Goal: Task Accomplishment & Management: Manage account settings

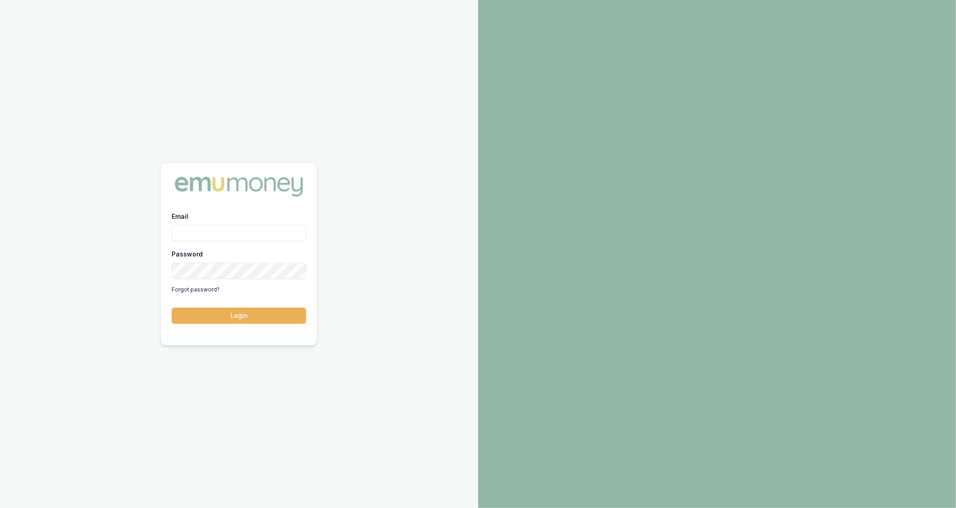
type input "[PERSON_NAME][EMAIL_ADDRESS][DOMAIN_NAME]"
click at [283, 321] on button "Login" at bounding box center [239, 315] width 134 height 16
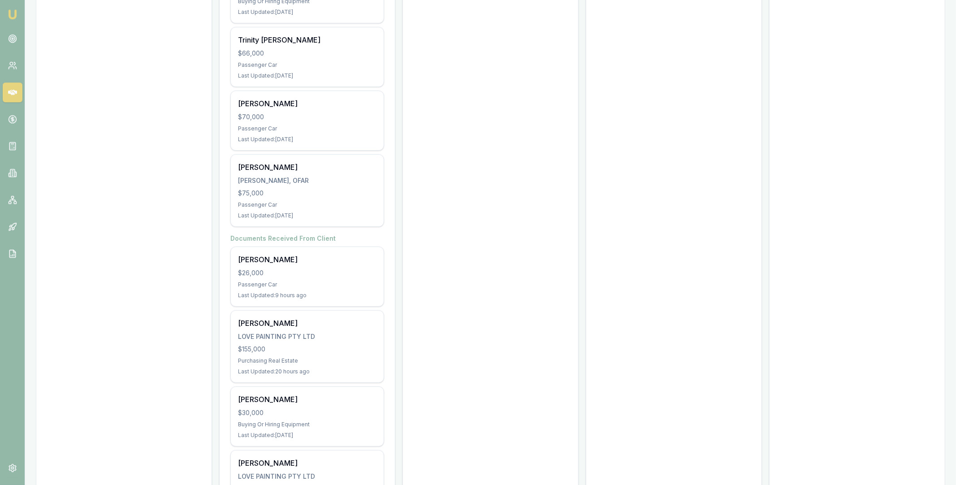
scroll to position [537, 0]
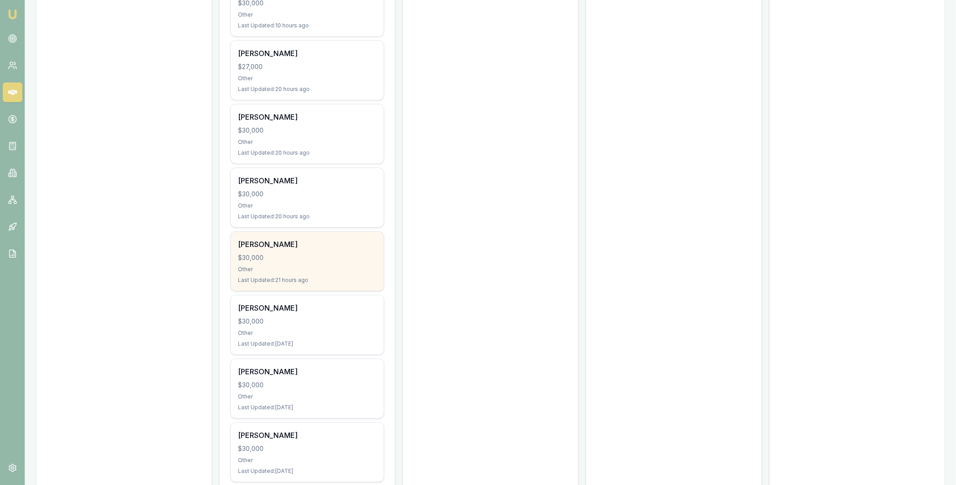
click at [292, 264] on div "Daniel Sharp $30,000 Other Last Updated: 21 hours ago" at bounding box center [307, 261] width 153 height 59
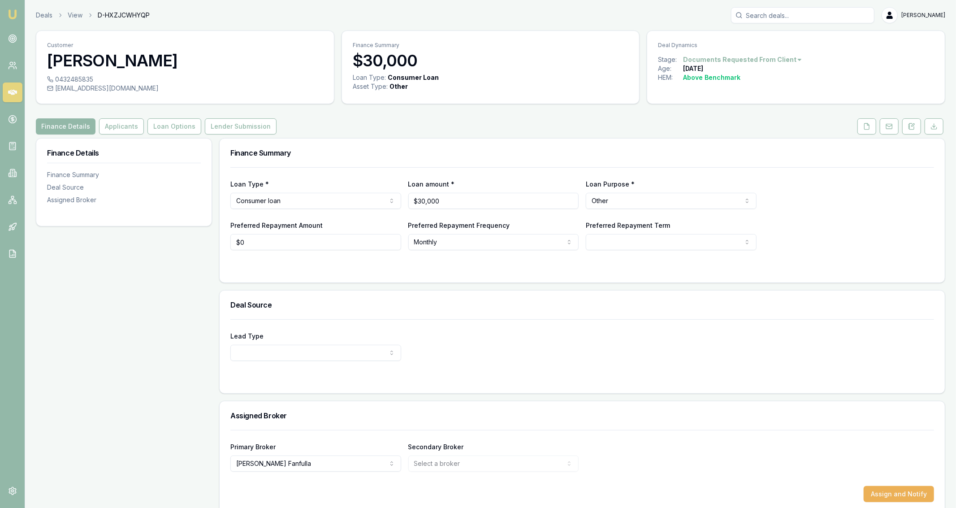
click at [868, 135] on div "Customer Daniel Sharp 0432485835 dtsharp1688@gmail.com Finance Summary $30,000 …" at bounding box center [490, 271] width 909 height 483
click at [869, 125] on icon at bounding box center [867, 126] width 5 height 6
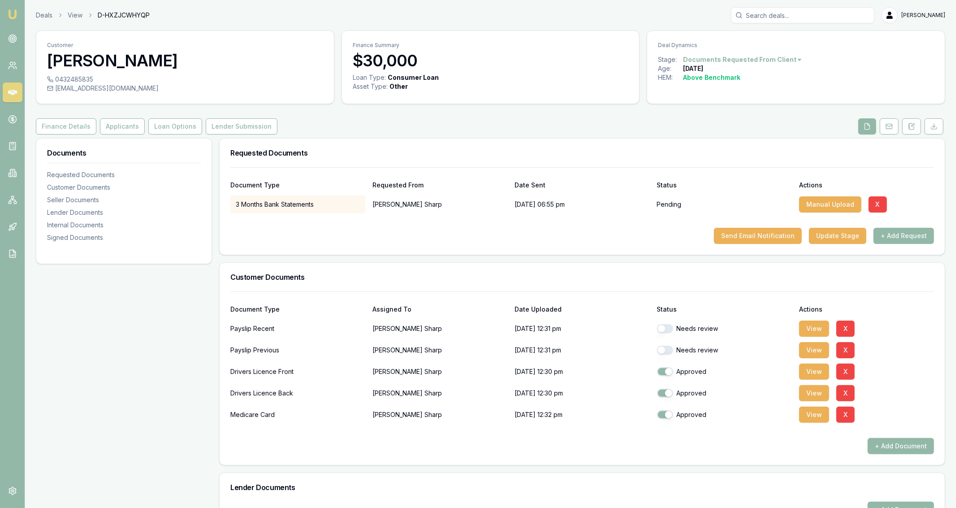
click at [662, 328] on button "button" at bounding box center [665, 328] width 16 height 9
checkbox input "true"
click at [666, 342] on div "Needs review" at bounding box center [724, 350] width 135 height 18
click at [666, 343] on div "Needs review" at bounding box center [724, 350] width 135 height 18
click at [666, 349] on button "button" at bounding box center [665, 350] width 16 height 9
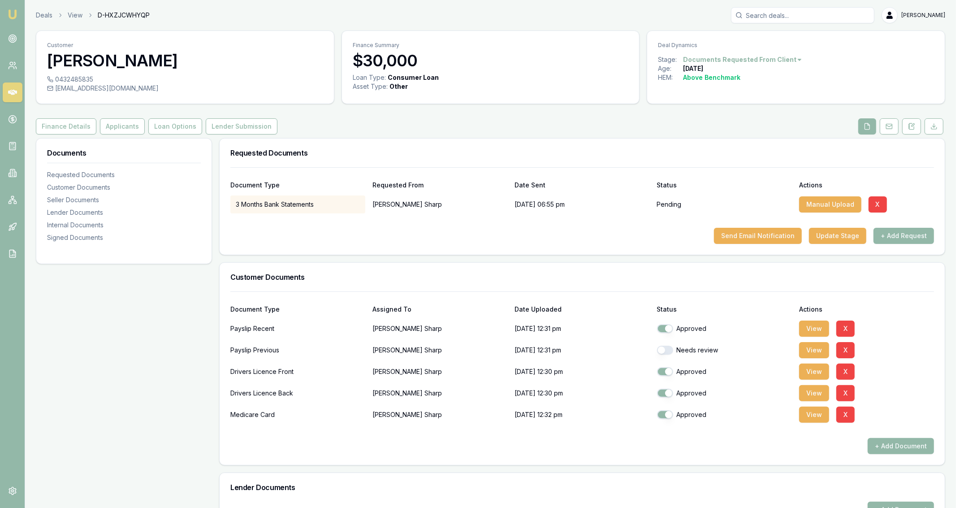
checkbox input "true"
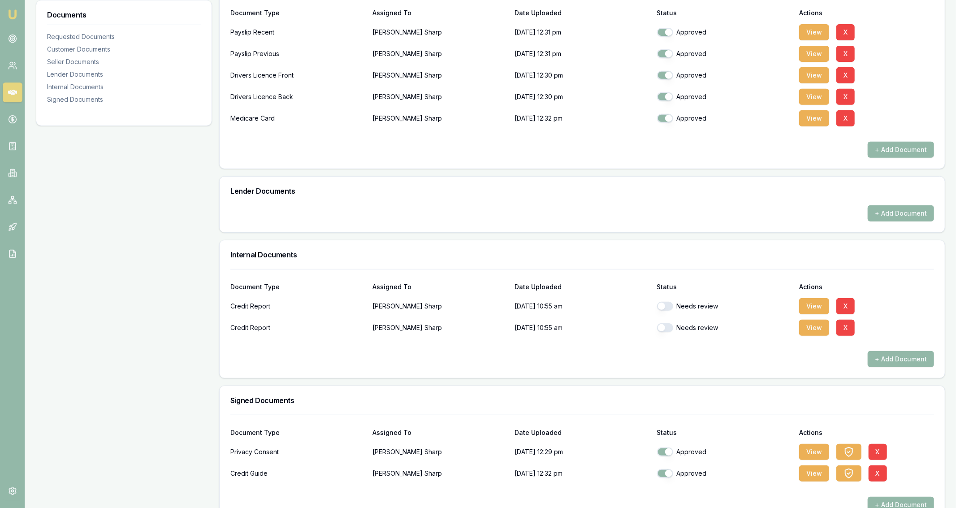
scroll to position [298, 0]
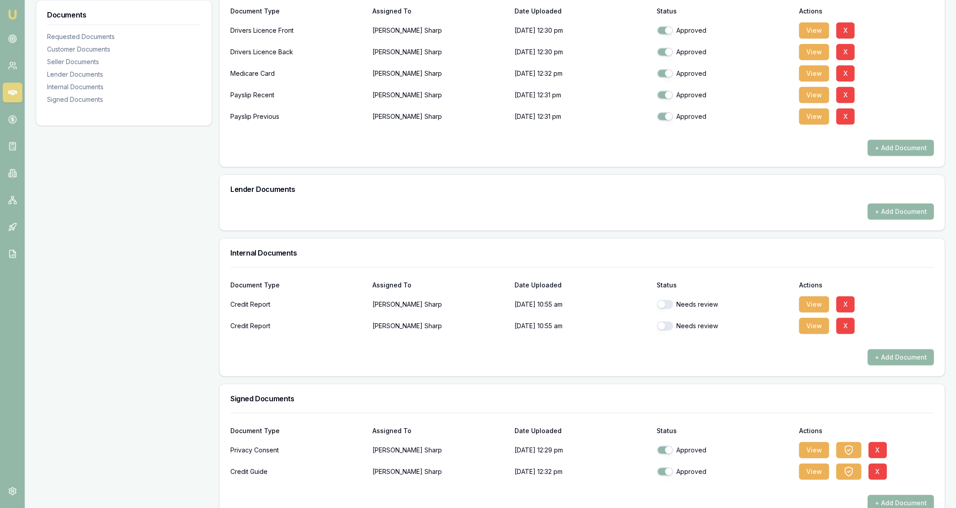
click at [669, 300] on button "button" at bounding box center [665, 304] width 16 height 9
checkbox input "true"
click at [660, 323] on button "button" at bounding box center [665, 325] width 16 height 9
checkbox input "true"
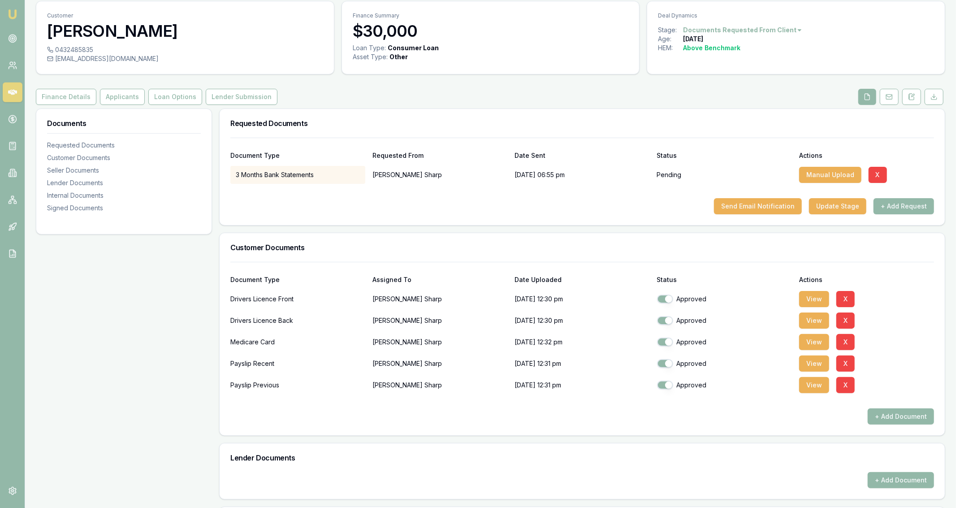
scroll to position [0, 0]
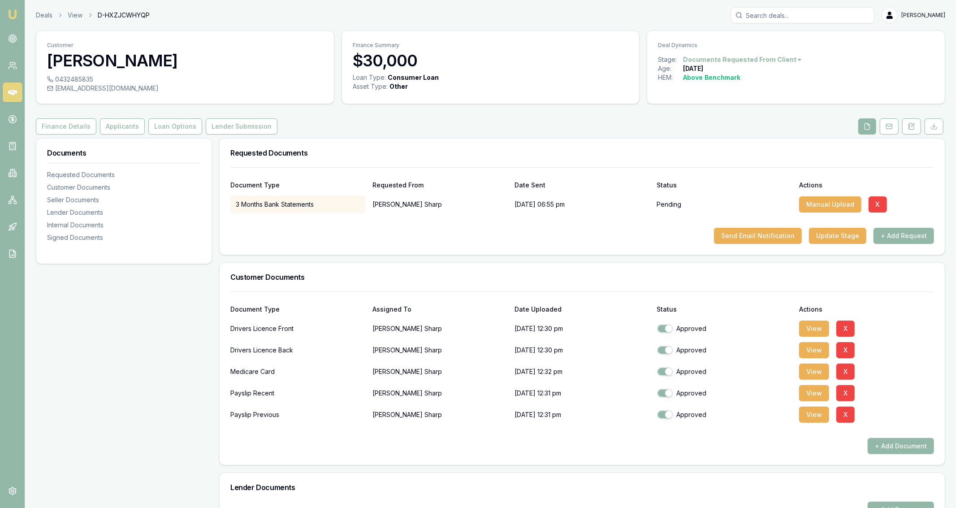
click at [42, 20] on div "Deals View D-HXZJCWHYQP Jackson Fanfulla" at bounding box center [490, 15] width 909 height 16
click at [43, 13] on link "Deals" at bounding box center [44, 15] width 17 height 9
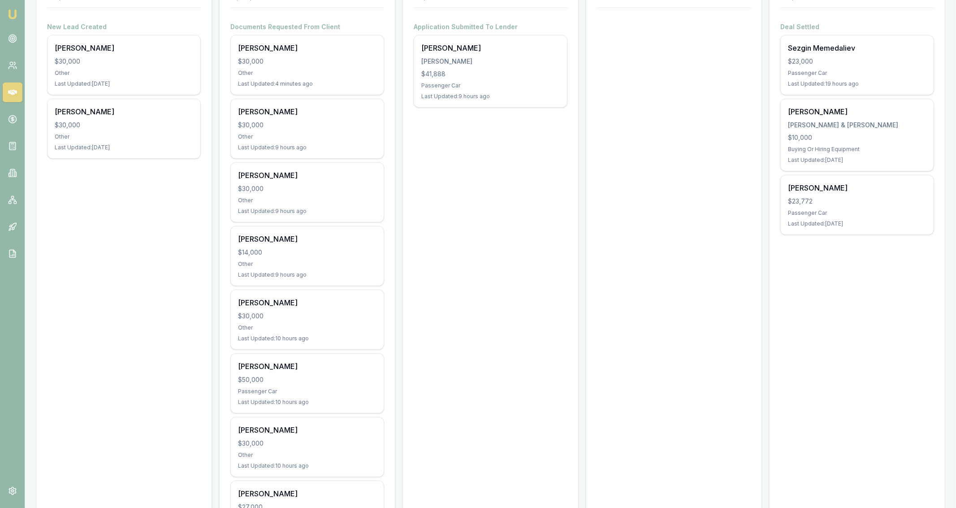
scroll to position [323, 0]
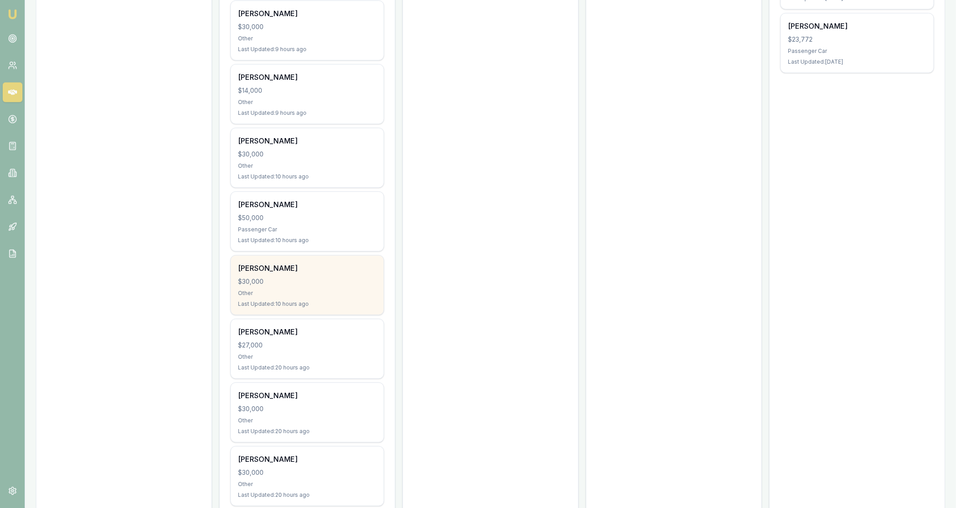
click at [360, 277] on div "$30,000" at bounding box center [307, 281] width 138 height 9
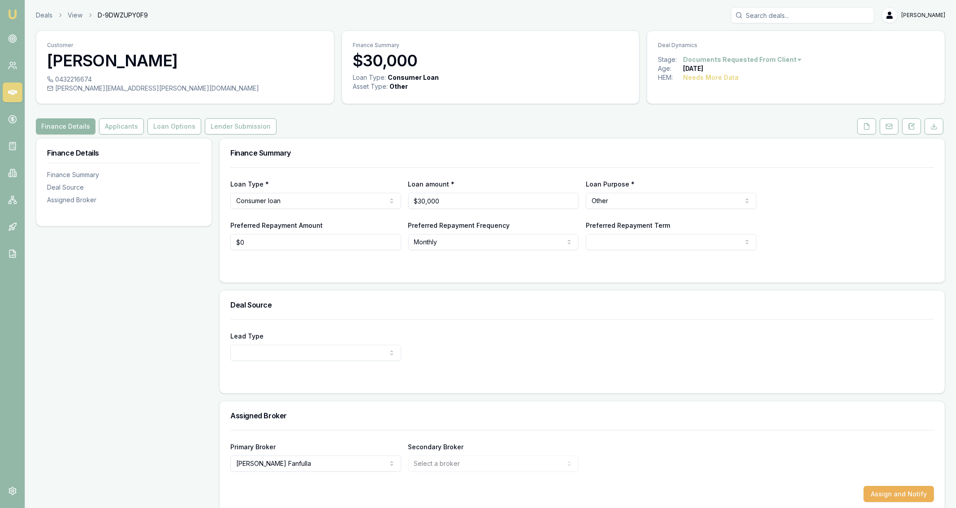
scroll to position [12, 0]
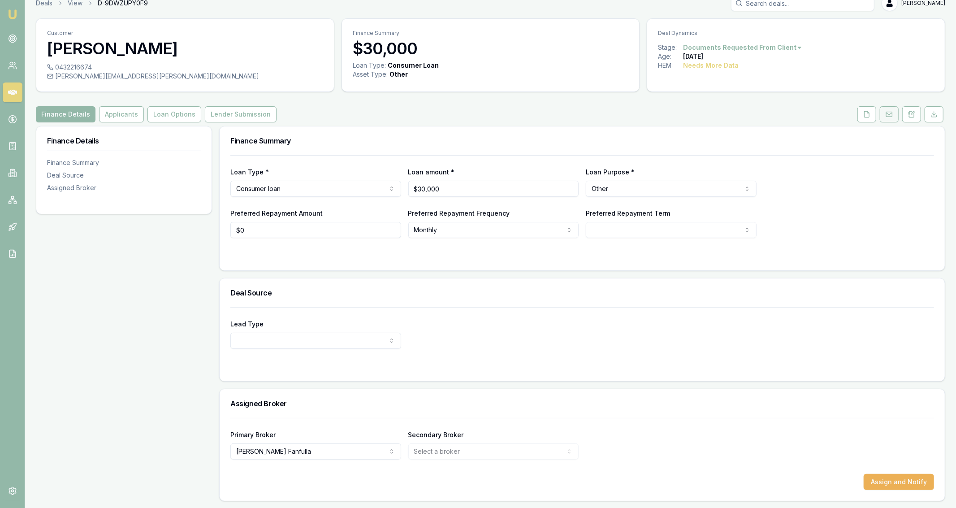
click at [896, 112] on button at bounding box center [889, 114] width 19 height 16
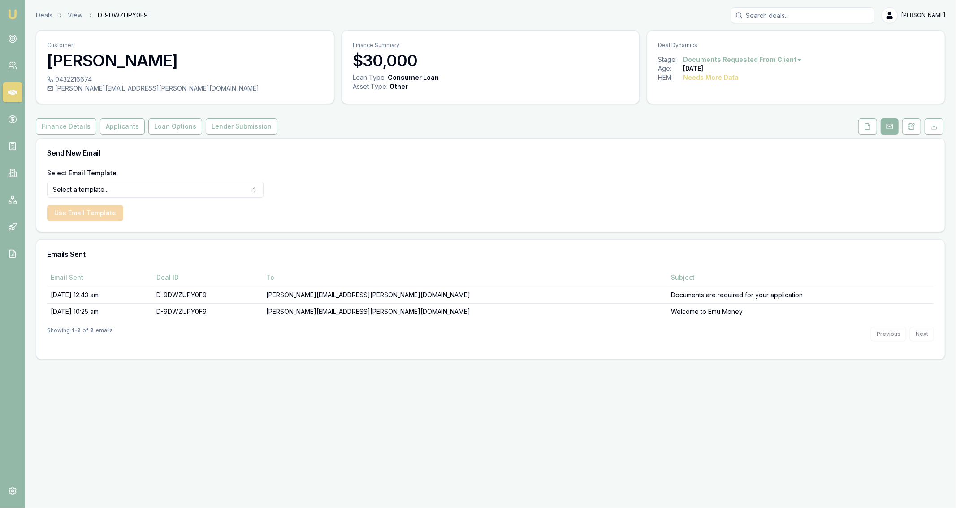
click at [557, 135] on div "Customer Jeffrey Gorrell 0432216674 jeff.gorrell@me.com Finance Summary $30,000…" at bounding box center [490, 194] width 909 height 329
click at [867, 125] on icon at bounding box center [867, 126] width 7 height 7
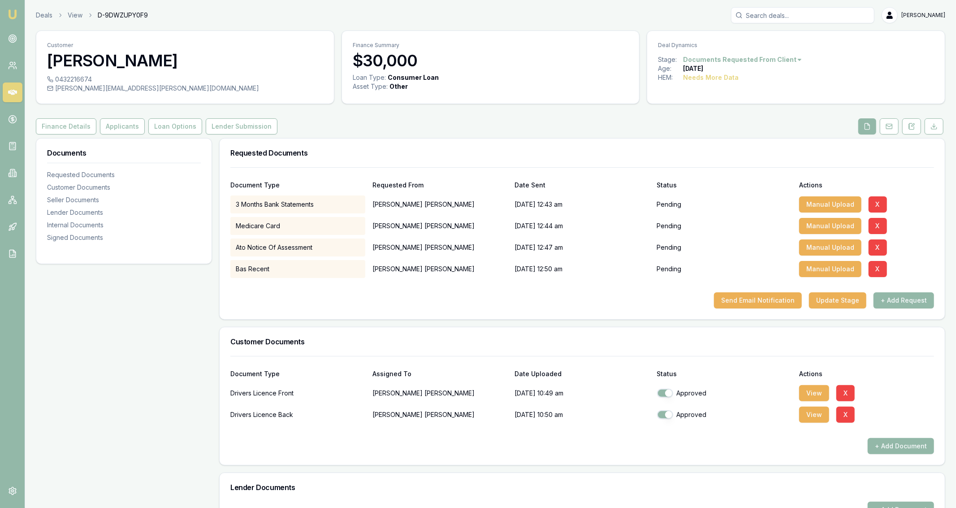
click at [116, 283] on div "Documents Requested Documents Customer Documents Seller Documents Lender Docume…" at bounding box center [124, 479] width 176 height 682
click at [118, 134] on div "Customer Jeffrey Gorrell 0432216674 jeff.gorrell@me.com Finance Summary $30,000…" at bounding box center [490, 425] width 909 height 790
click at [119, 132] on button "Applicants" at bounding box center [122, 126] width 45 height 16
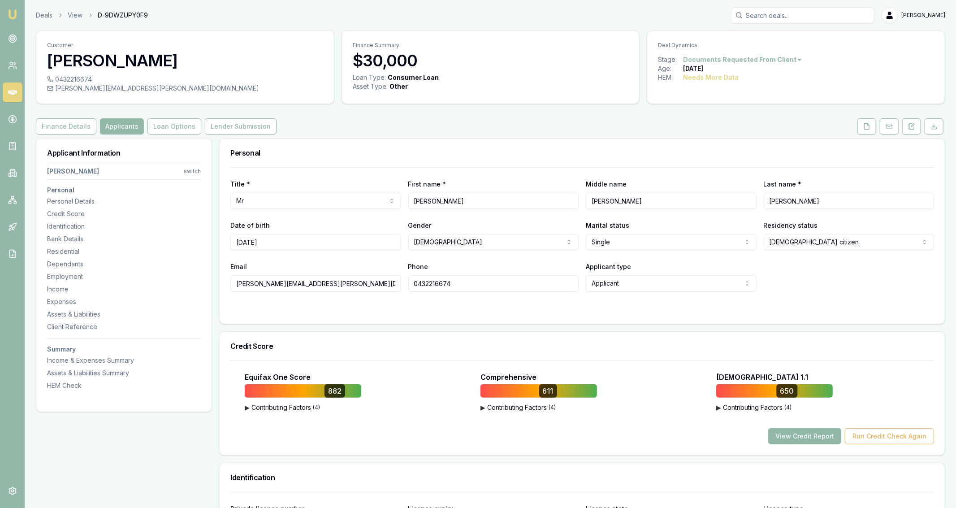
click at [817, 435] on button "View Credit Report" at bounding box center [804, 436] width 73 height 16
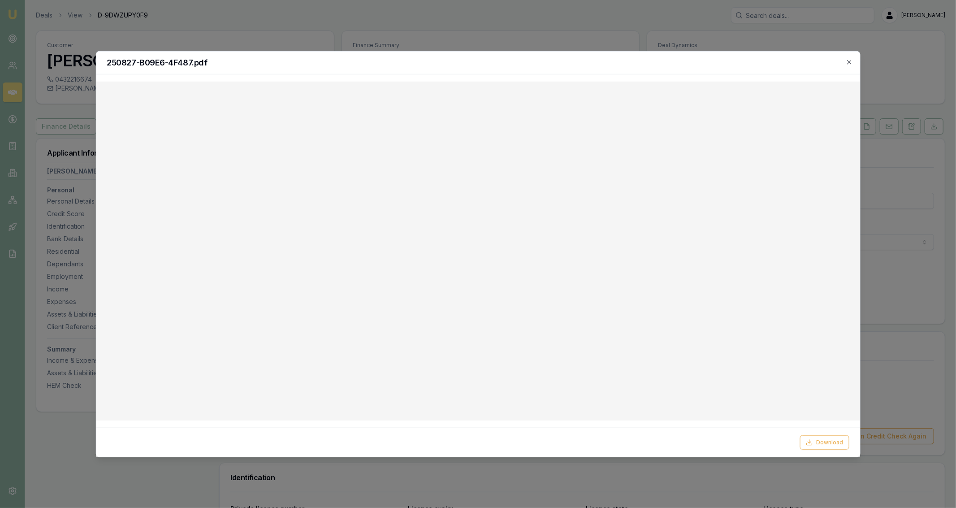
click at [845, 60] on h2 "250827-B09E6-4F487.pdf" at bounding box center [478, 62] width 742 height 8
click at [848, 62] on icon "button" at bounding box center [849, 61] width 7 height 7
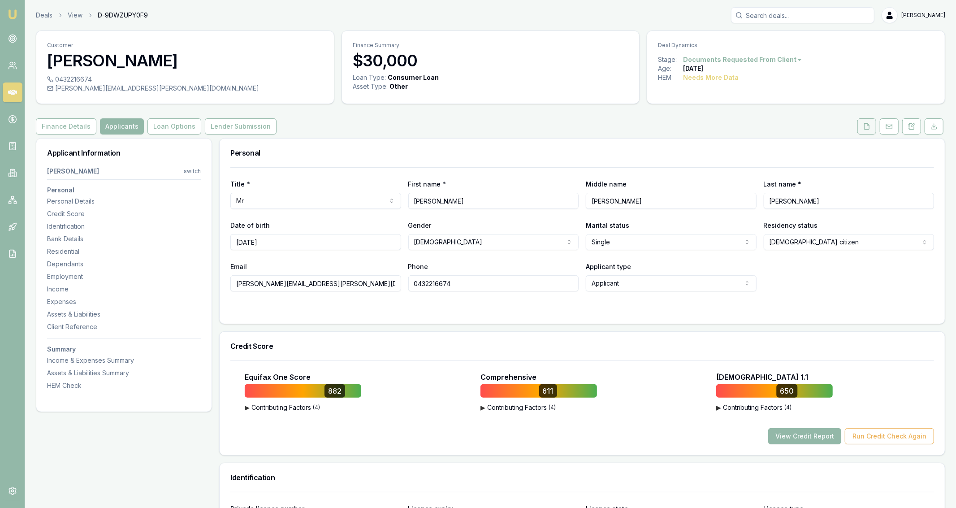
click at [864, 130] on button at bounding box center [866, 126] width 19 height 16
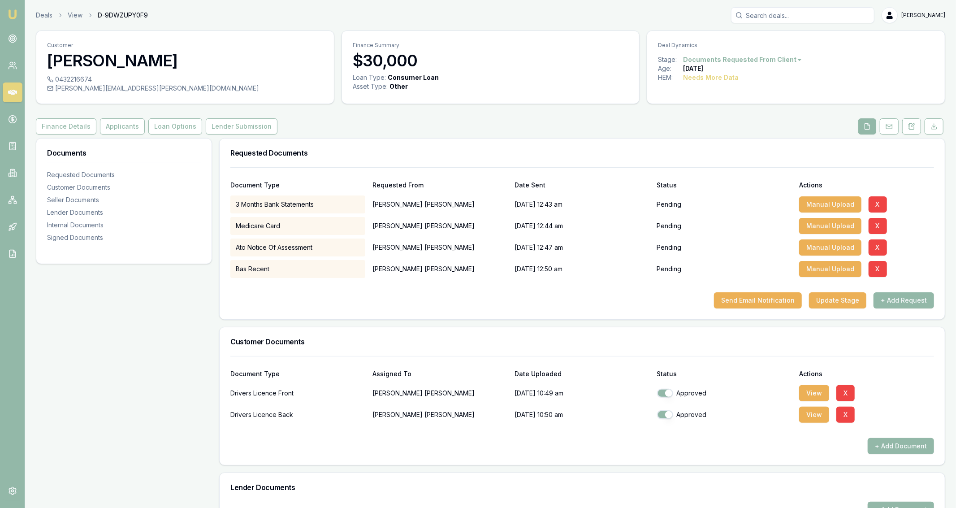
click at [781, 132] on div "Finance Details Applicants Loan Options Lender Submission" at bounding box center [490, 126] width 909 height 16
click at [160, 324] on div "Documents Requested Documents Customer Documents Seller Documents Lender Docume…" at bounding box center [124, 479] width 176 height 682
click at [100, 90] on div "jeff.gorrell@me.com" at bounding box center [185, 88] width 276 height 9
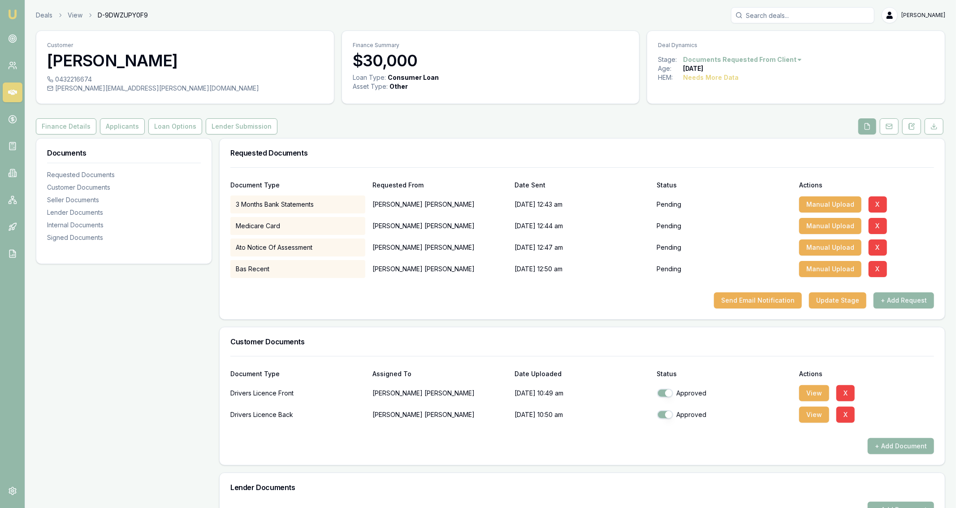
copy icon
click at [420, 128] on div "Finance Details Applicants Loan Options Lender Submission" at bounding box center [490, 126] width 909 height 16
click at [890, 300] on button "+ Add Request" at bounding box center [904, 300] width 61 height 16
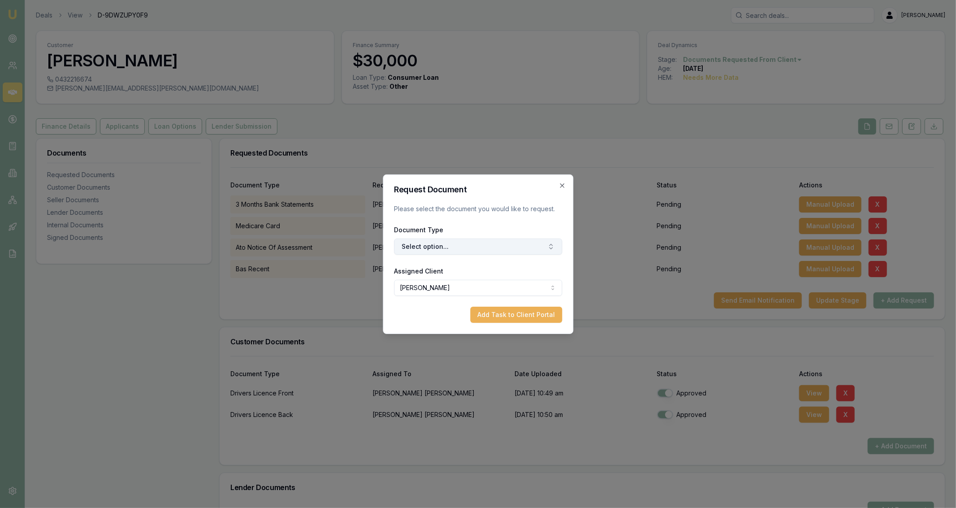
click at [525, 252] on button "Select option..." at bounding box center [478, 246] width 168 height 16
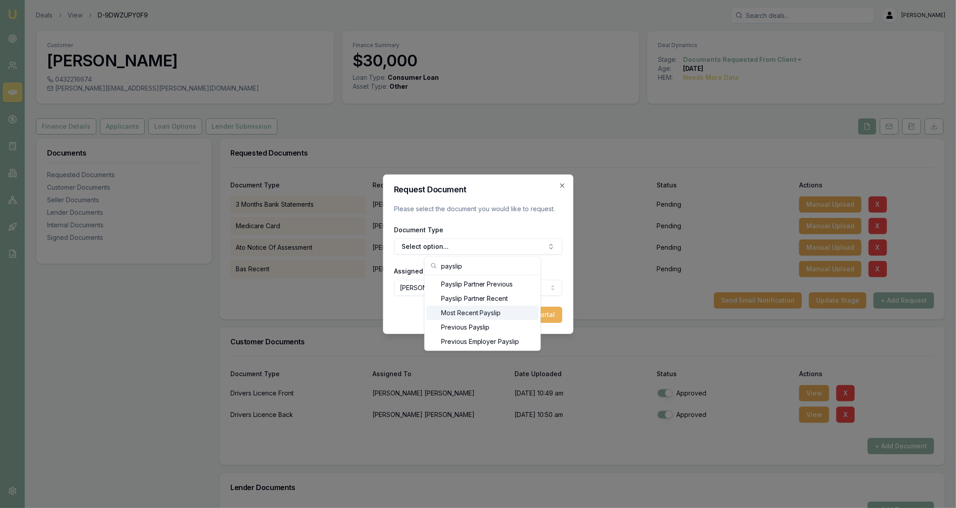
type input "payslip"
click at [521, 308] on div "Most Recent Payslip" at bounding box center [483, 313] width 112 height 14
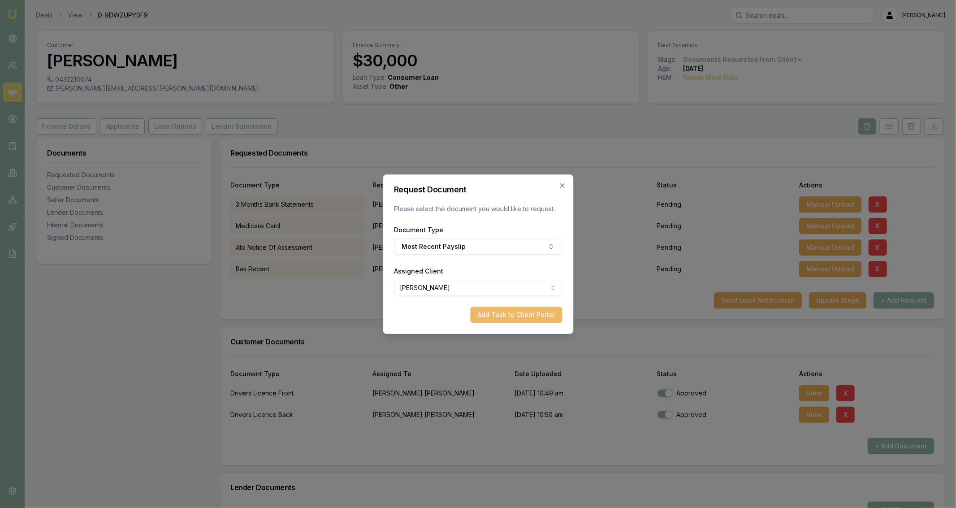
click at [513, 313] on button "Add Task to Client Portal" at bounding box center [516, 315] width 92 height 16
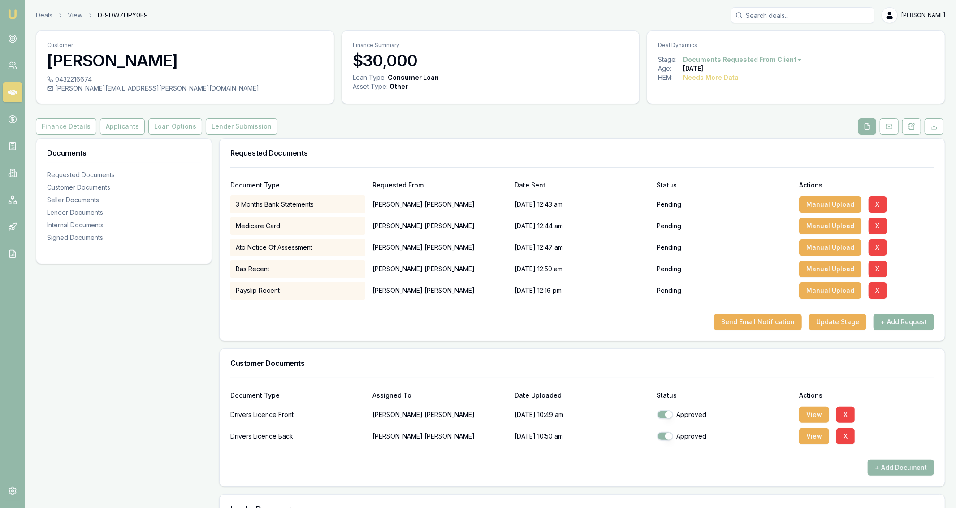
click at [888, 326] on button "+ Add Request" at bounding box center [904, 322] width 61 height 16
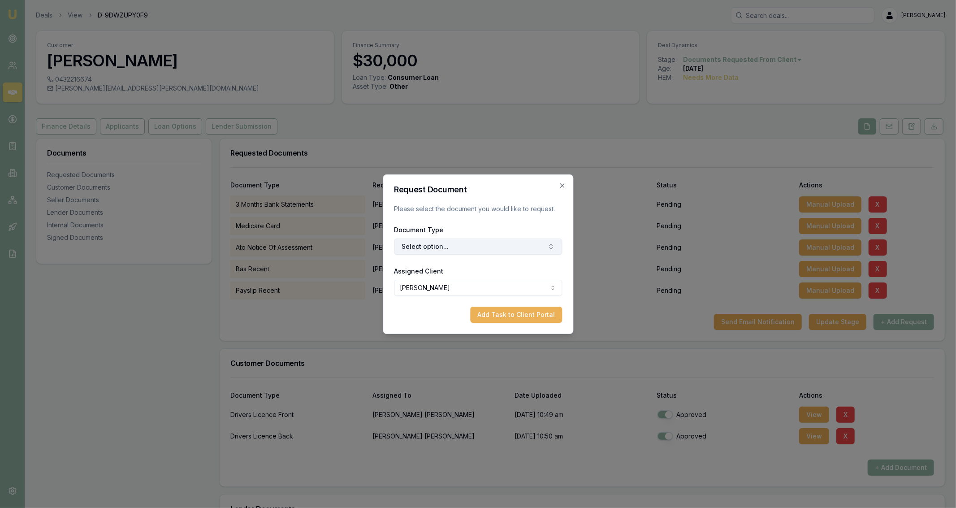
click at [528, 252] on button "Select option..." at bounding box center [478, 246] width 168 height 16
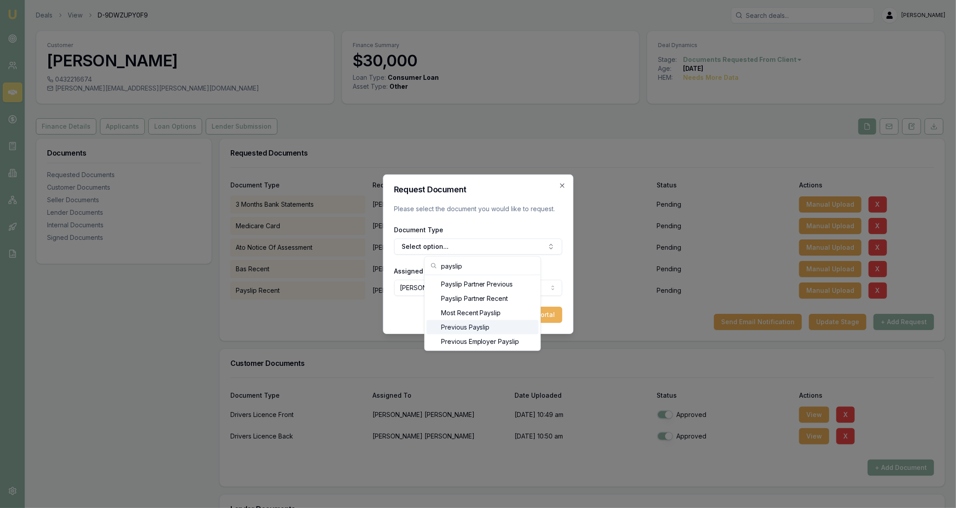
type input "payslip"
click at [515, 322] on div "Previous Payslip" at bounding box center [483, 327] width 112 height 14
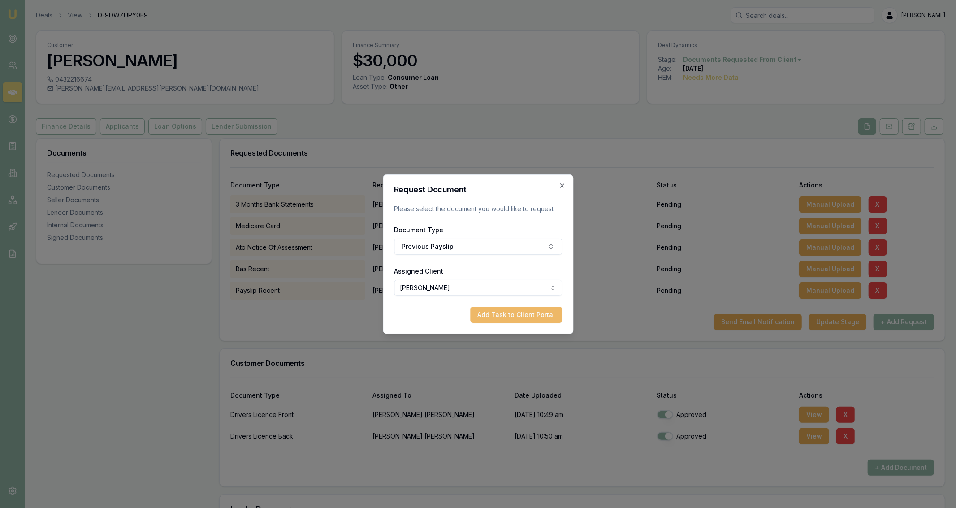
click at [521, 317] on button "Add Task to Client Portal" at bounding box center [516, 315] width 92 height 16
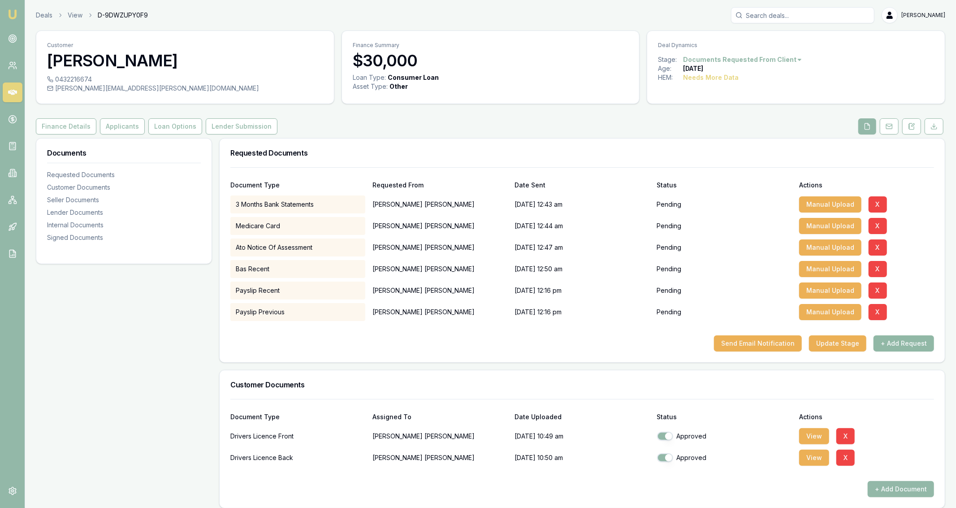
click at [927, 347] on button "+ Add Request" at bounding box center [904, 343] width 61 height 16
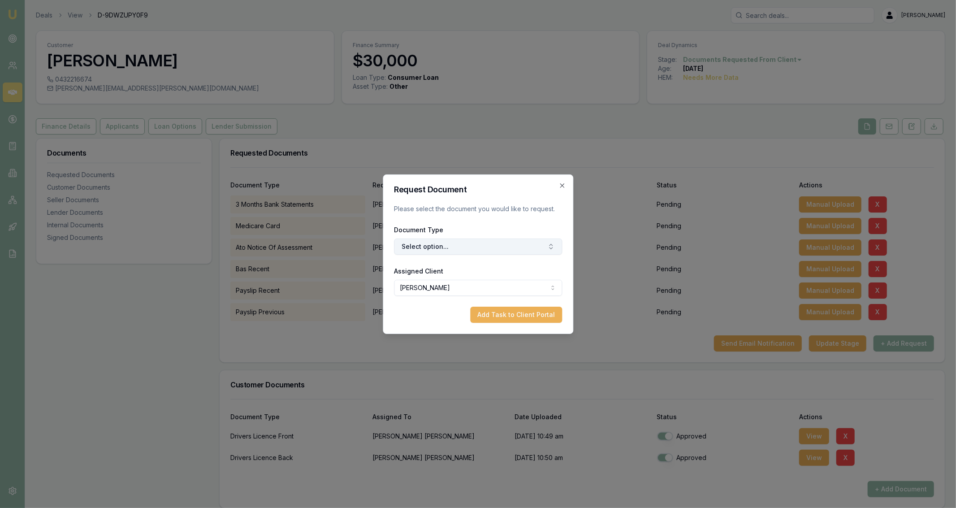
click at [518, 250] on button "Select option..." at bounding box center [478, 246] width 168 height 16
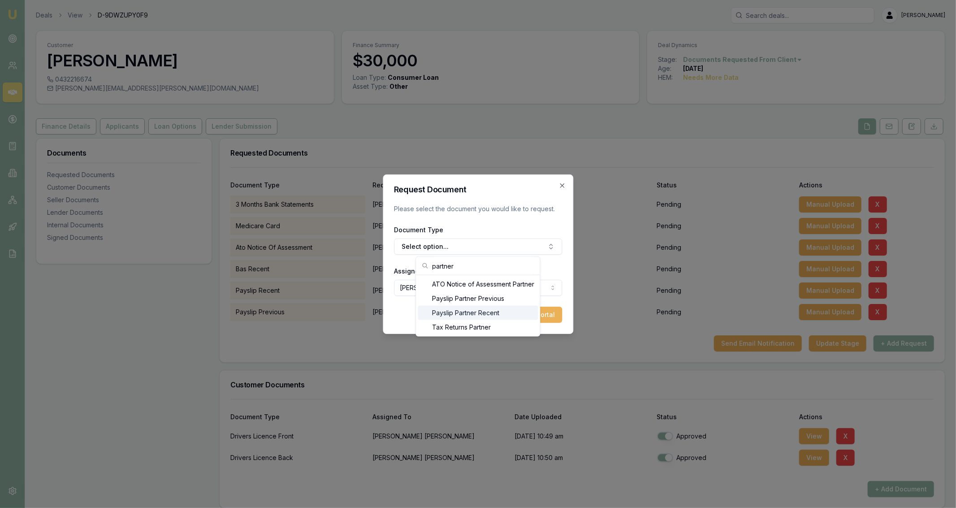
type input "partner"
click at [508, 314] on div "Payslip Partner Recent" at bounding box center [478, 313] width 120 height 14
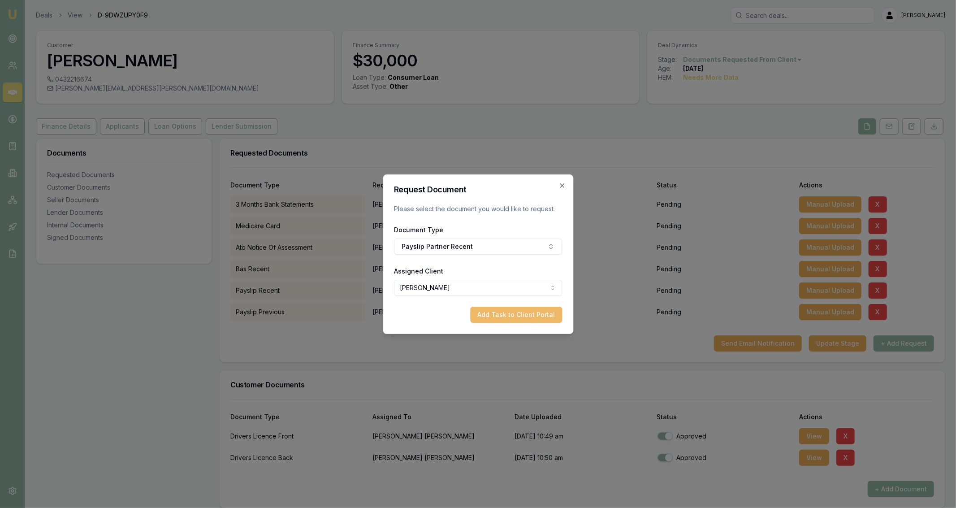
click at [513, 317] on button "Add Task to Client Portal" at bounding box center [516, 315] width 92 height 16
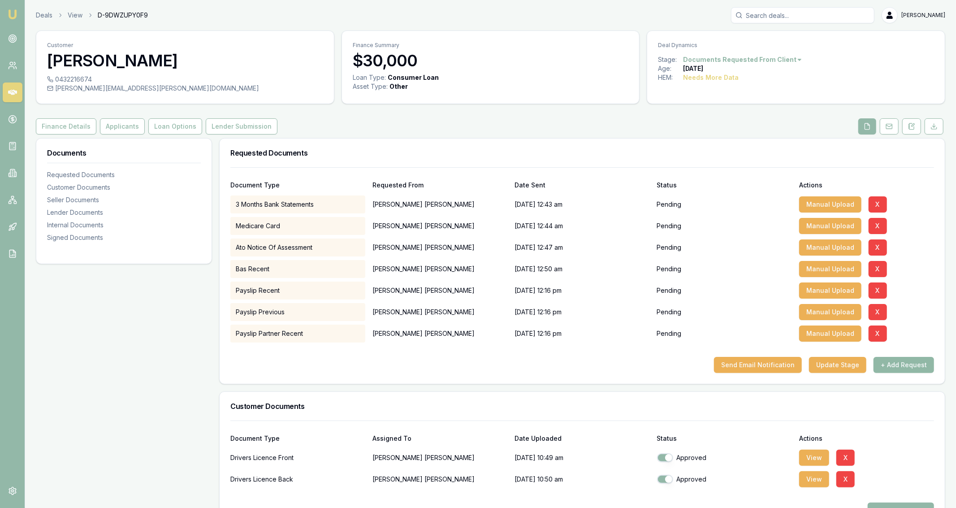
click at [896, 372] on button "+ Add Request" at bounding box center [904, 365] width 61 height 16
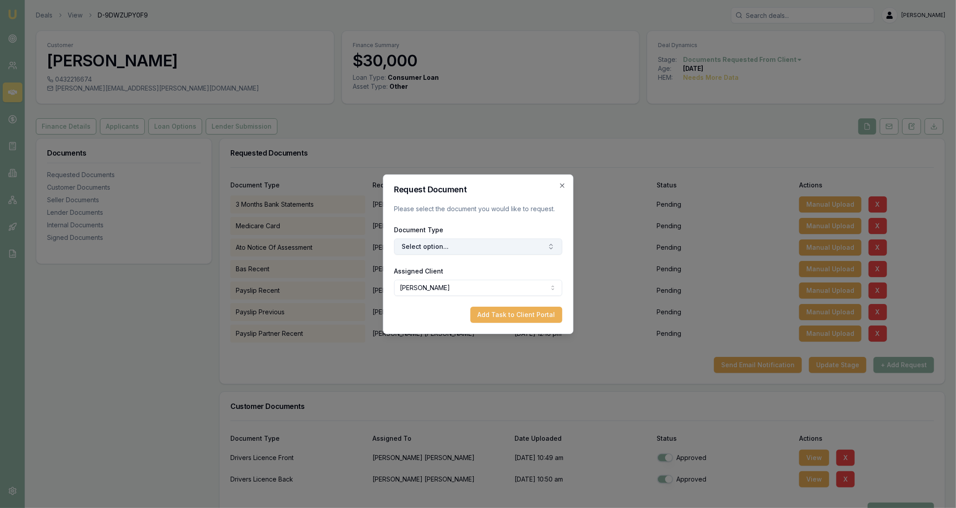
click at [522, 239] on button "Select option..." at bounding box center [478, 246] width 168 height 16
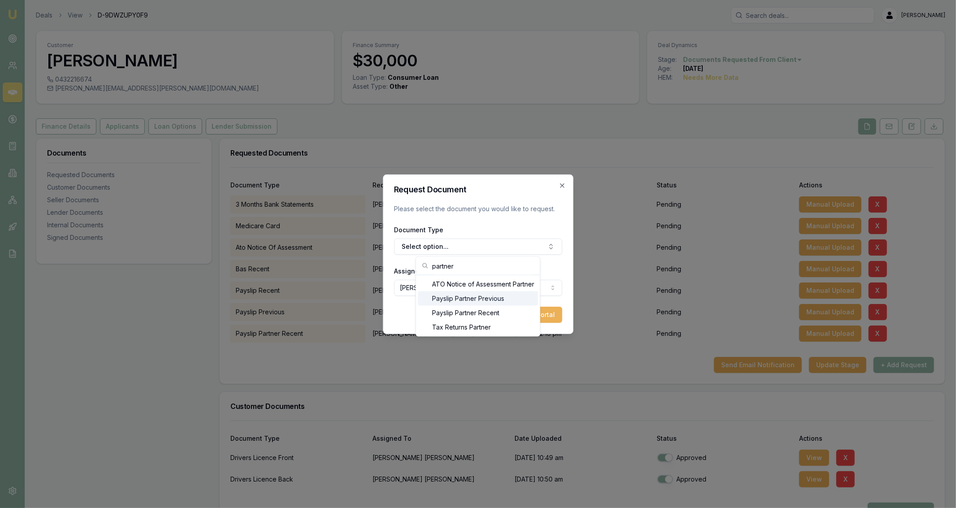
type input "partner"
click at [511, 304] on div "Payslip Partner Previous" at bounding box center [478, 298] width 120 height 14
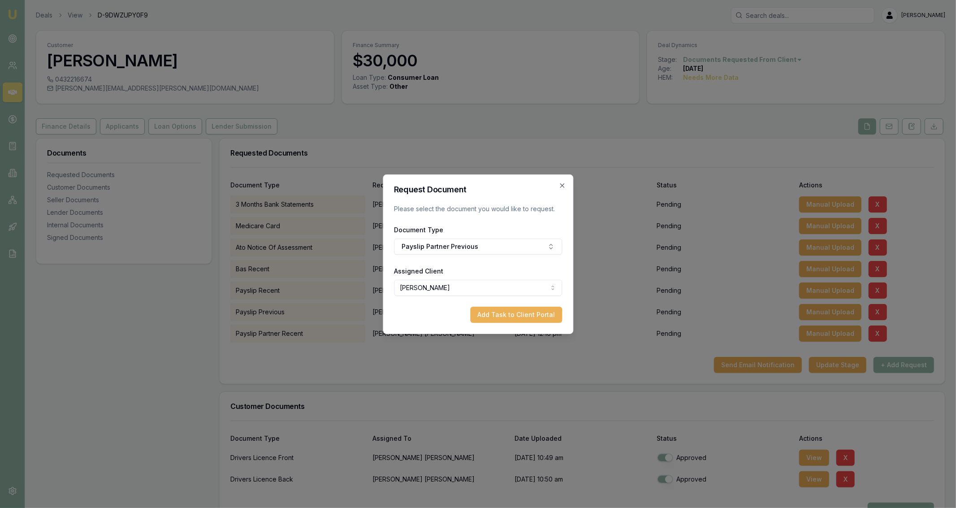
click at [530, 324] on div "Request Document Please select the document you would like to request. Document…" at bounding box center [478, 254] width 190 height 160
click at [528, 317] on button "Add Task to Client Portal" at bounding box center [516, 315] width 92 height 16
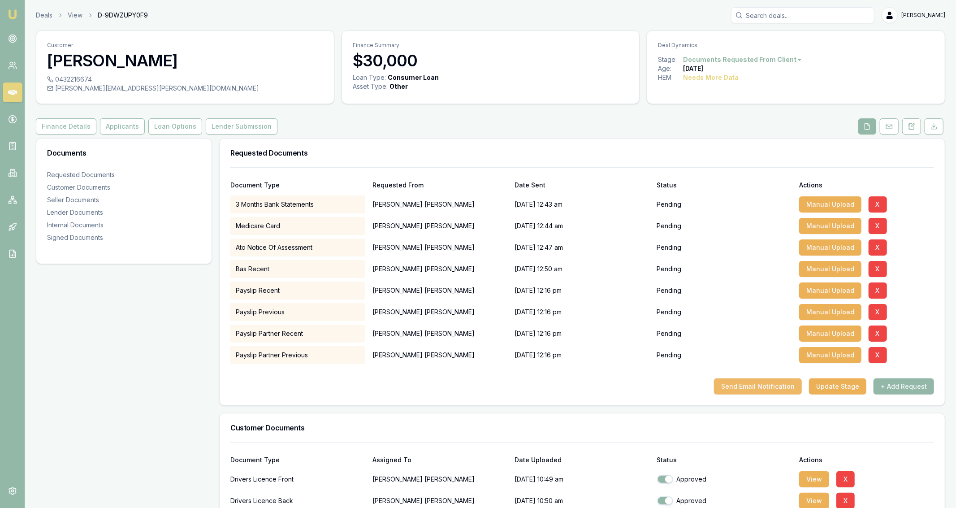
click at [786, 392] on button "Send Email Notification" at bounding box center [758, 386] width 88 height 16
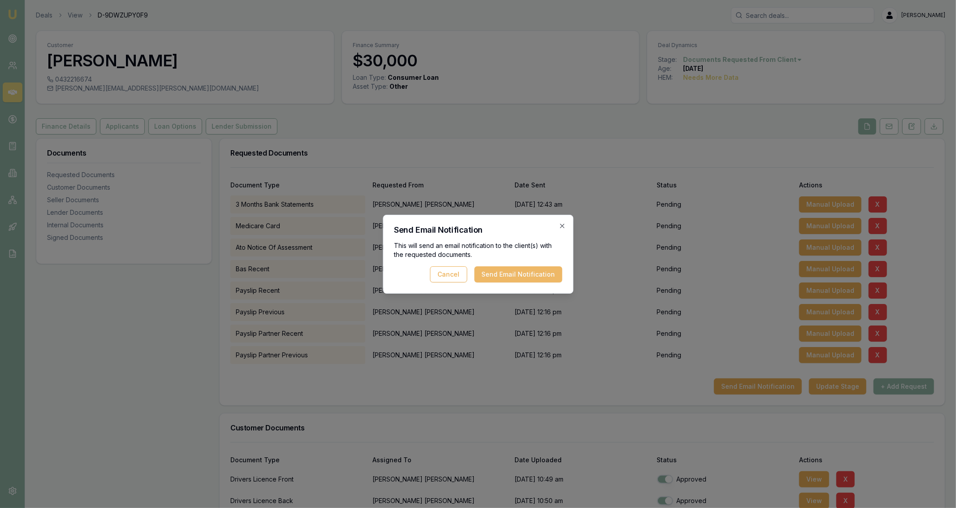
click at [529, 273] on button "Send Email Notification" at bounding box center [518, 274] width 88 height 16
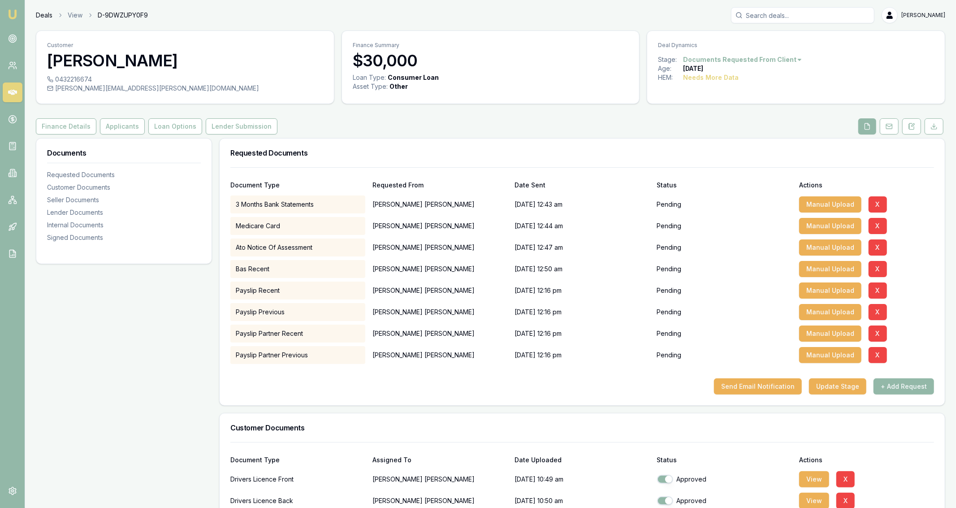
click at [47, 19] on link "Deals" at bounding box center [44, 15] width 17 height 9
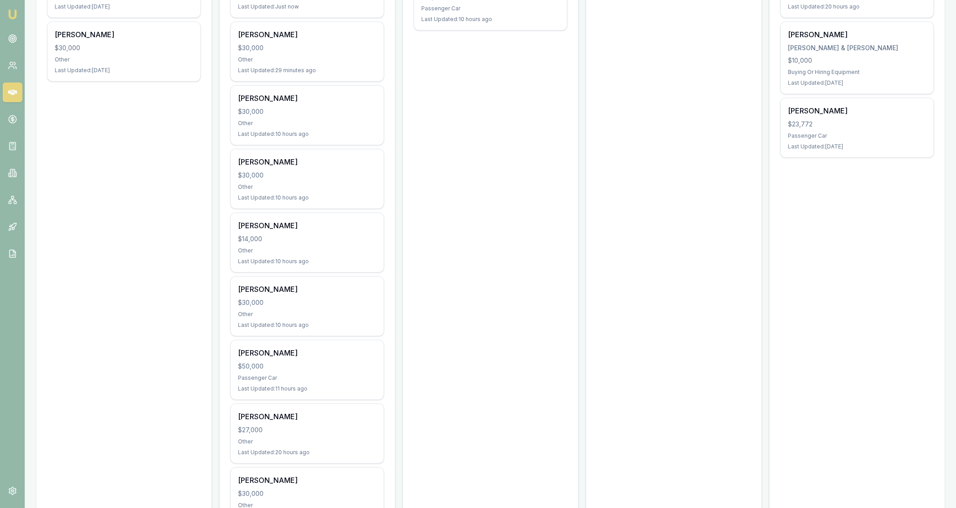
scroll to position [238, 0]
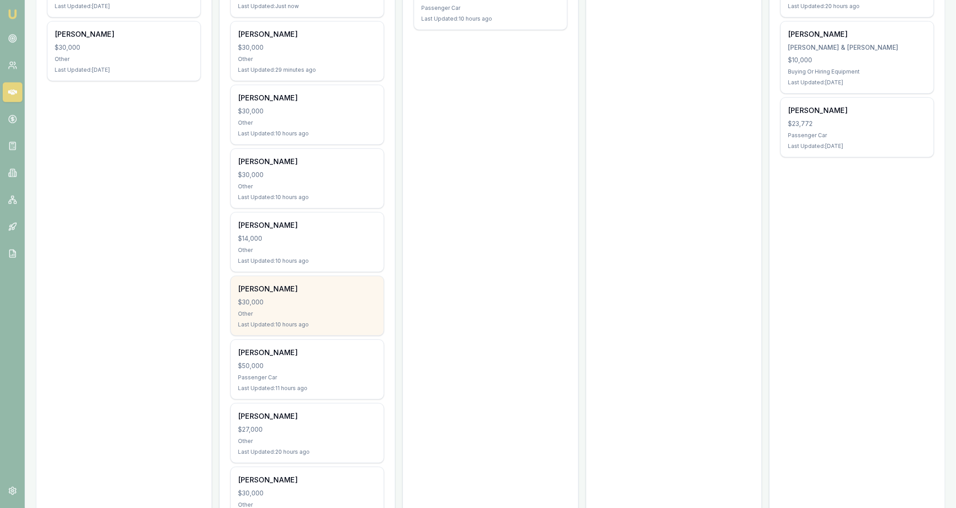
click at [340, 327] on div "Jaxon Barba $30,000 Other Last Updated: 10 hours ago" at bounding box center [307, 305] width 153 height 59
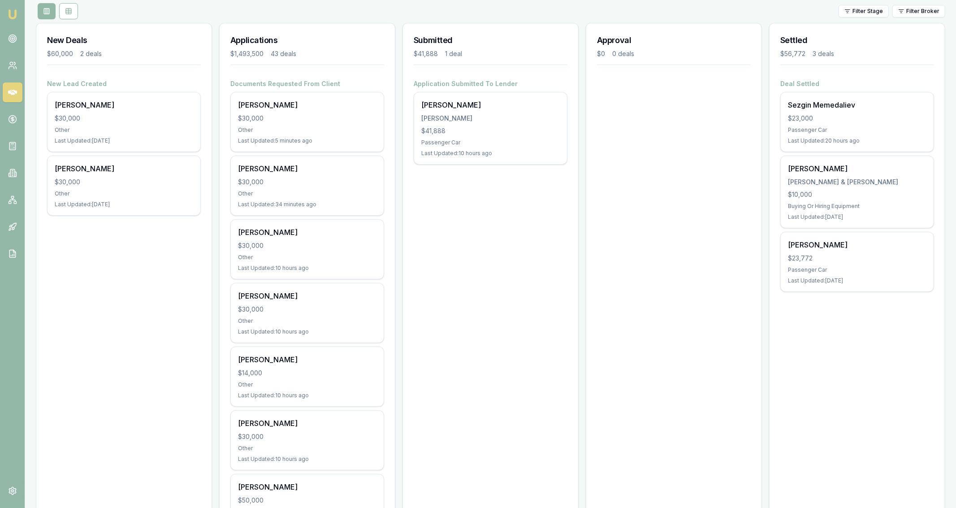
scroll to position [111, 0]
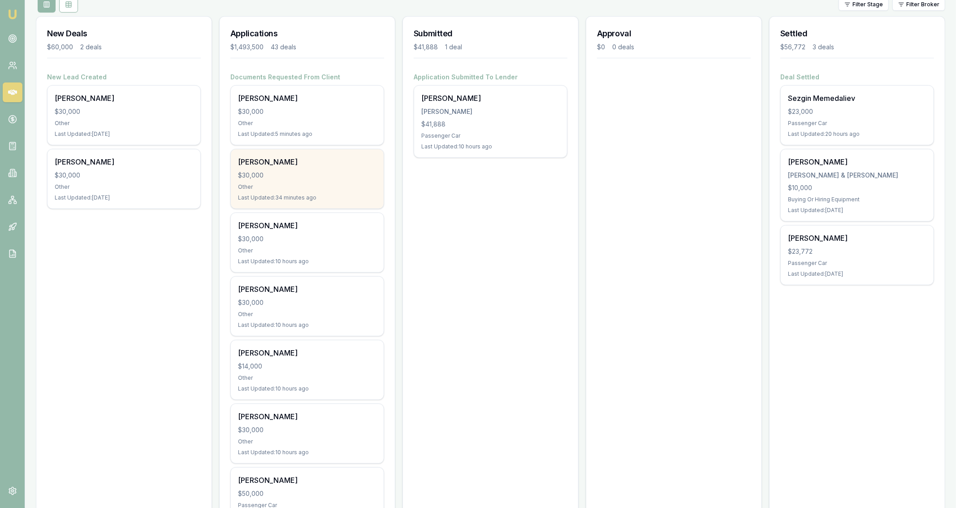
click at [338, 199] on div "Last Updated: 34 minutes ago" at bounding box center [307, 197] width 138 height 7
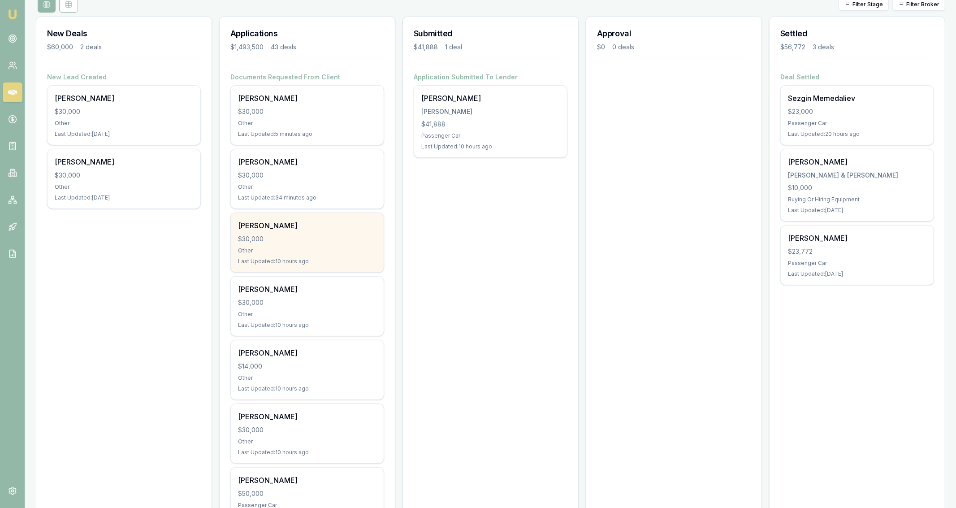
click at [316, 221] on div "[PERSON_NAME]" at bounding box center [307, 225] width 138 height 11
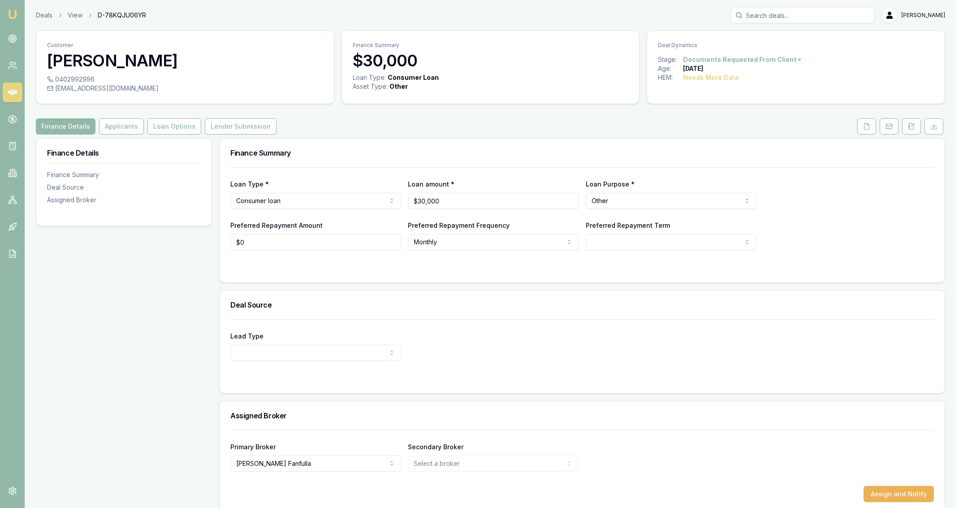
click at [367, 73] on div "Finance Summary $30,000" at bounding box center [491, 52] width 298 height 42
click at [862, 127] on button at bounding box center [866, 126] width 19 height 16
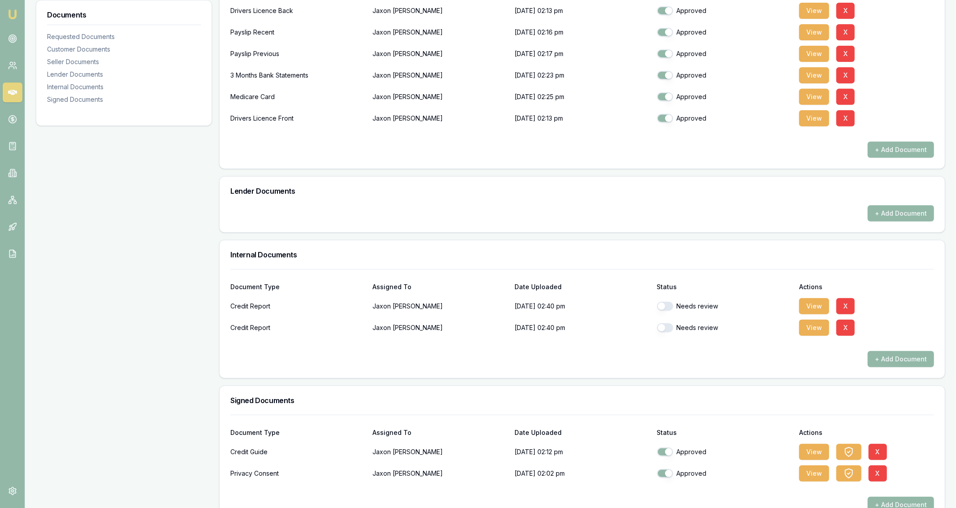
scroll to position [294, 0]
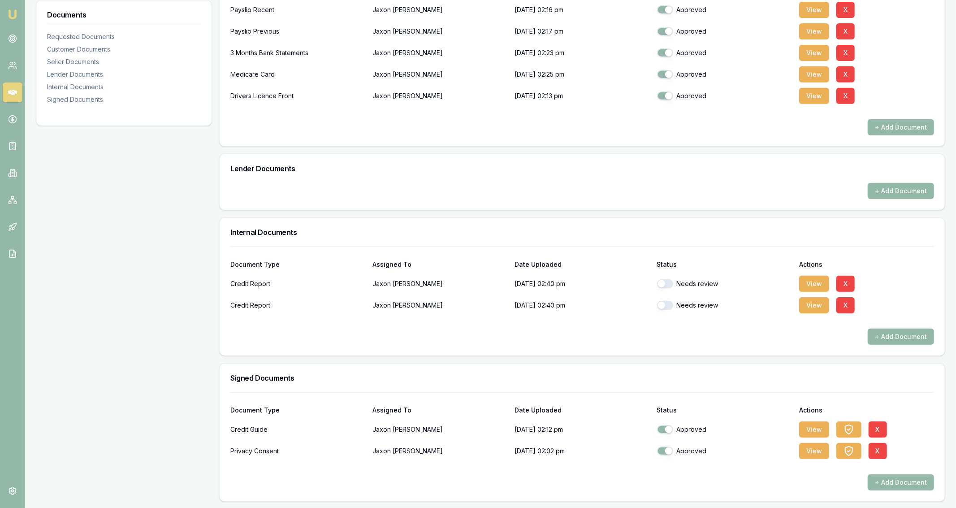
click at [670, 282] on button "button" at bounding box center [665, 283] width 16 height 9
checkbox input "true"
click at [664, 301] on button "button" at bounding box center [665, 305] width 16 height 9
checkbox input "true"
click at [104, 206] on div "Documents Requested Documents Customer Documents Seller Documents Lender Docume…" at bounding box center [124, 173] width 176 height 658
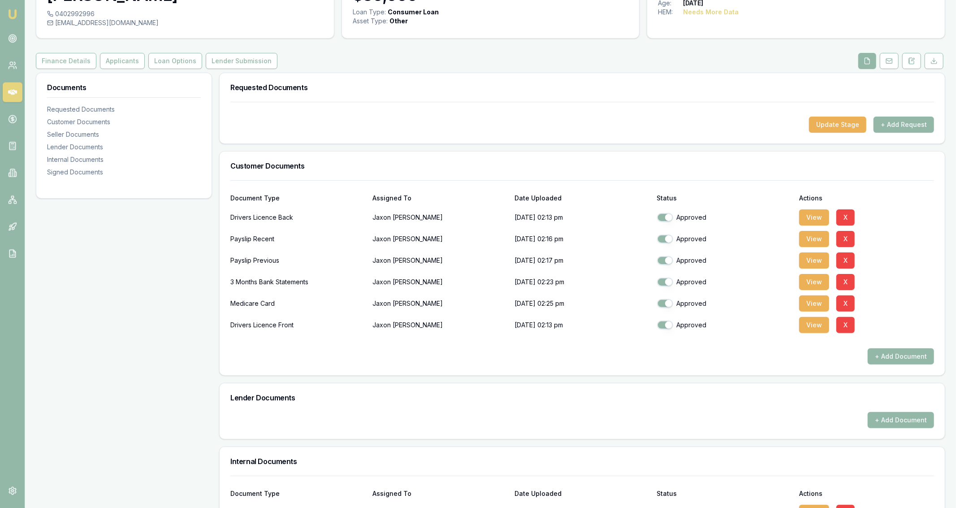
scroll to position [0, 0]
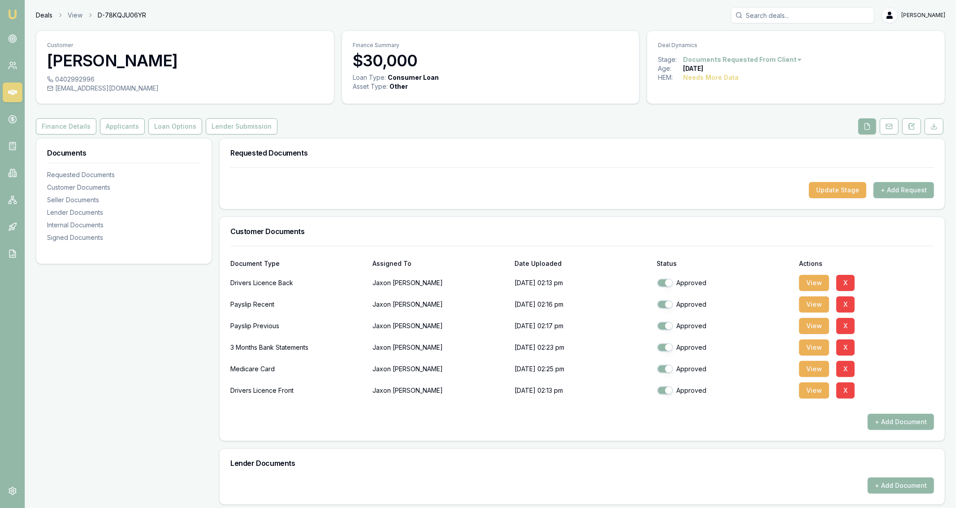
click at [46, 14] on link "Deals" at bounding box center [44, 15] width 17 height 9
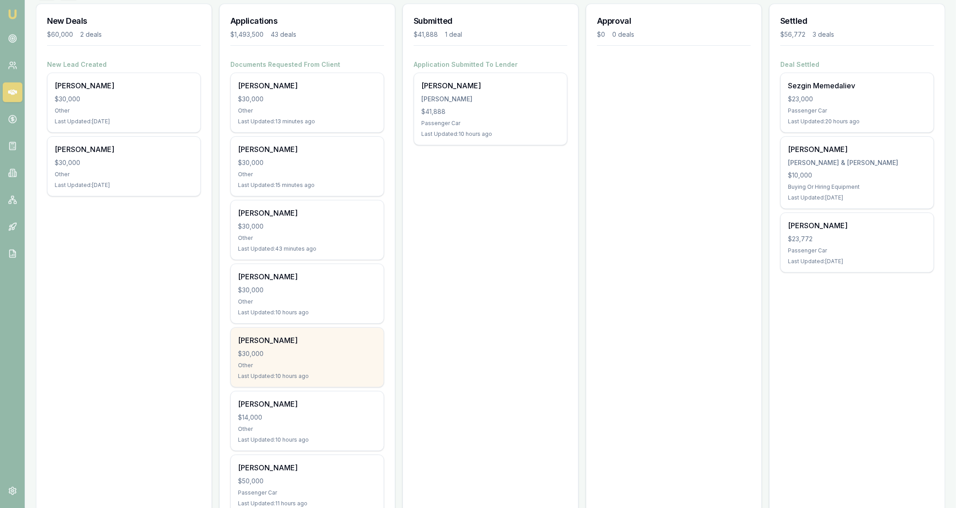
scroll to position [123, 0]
click at [337, 428] on div "Other" at bounding box center [307, 428] width 138 height 7
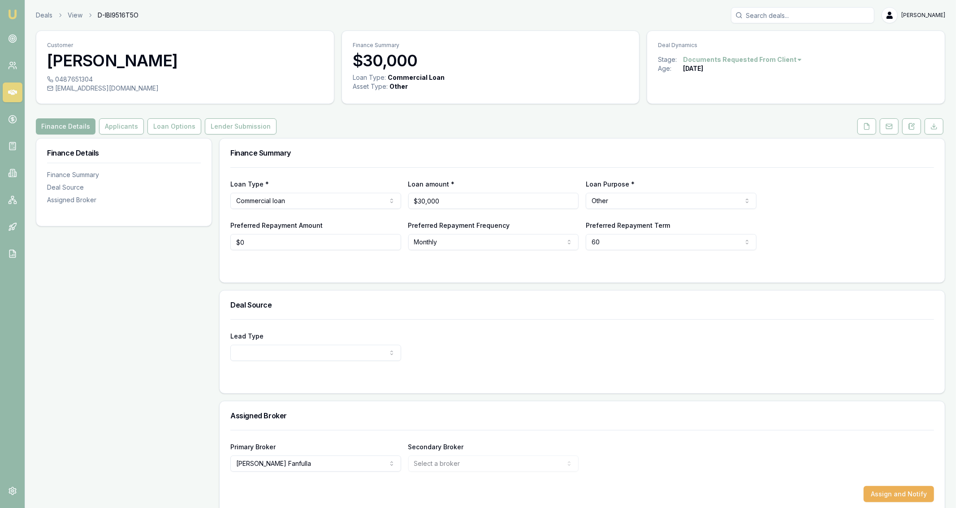
click at [129, 117] on div "Customer [PERSON_NAME] 0487651304 [EMAIL_ADDRESS][DOMAIN_NAME] Finance Summary …" at bounding box center [490, 271] width 909 height 483
click at [128, 125] on button "Applicants" at bounding box center [121, 126] width 45 height 16
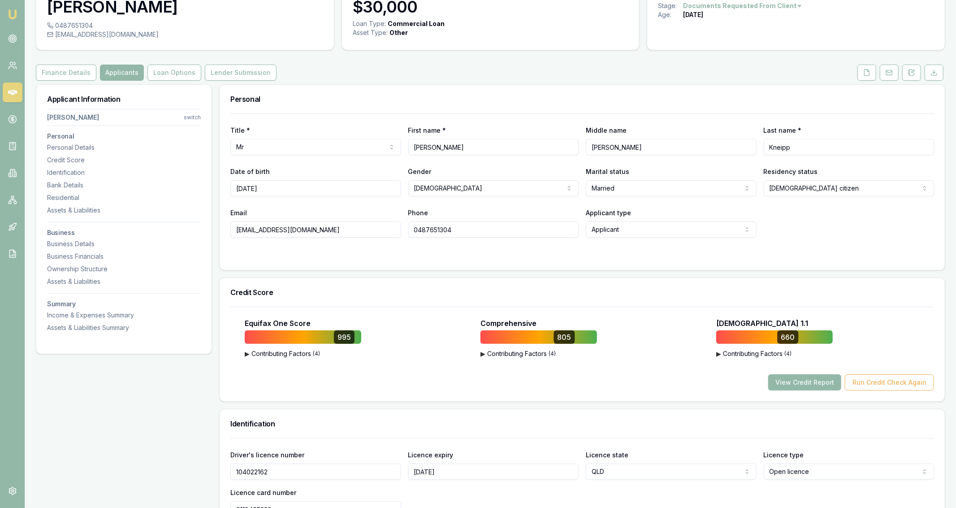
scroll to position [54, 0]
click at [832, 389] on button "View Credit Report" at bounding box center [804, 382] width 73 height 16
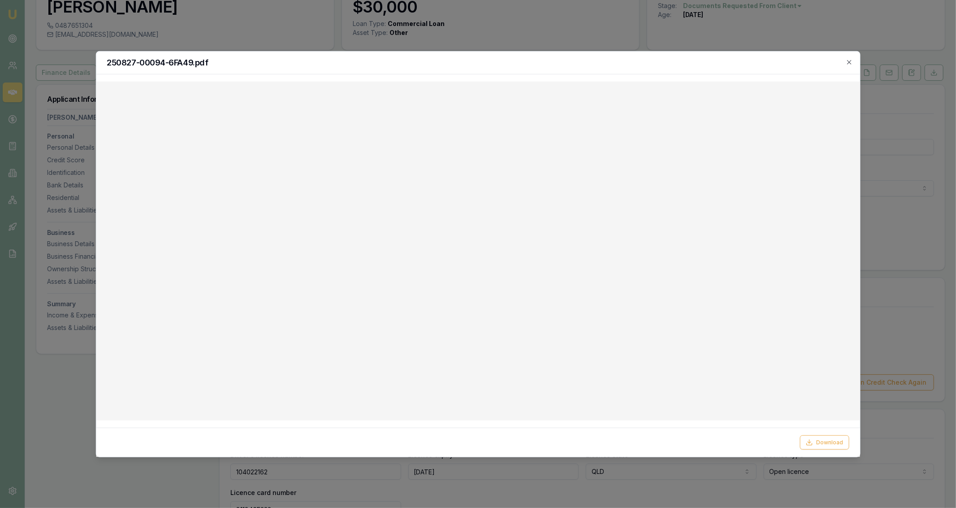
click at [454, 33] on div at bounding box center [478, 254] width 956 height 508
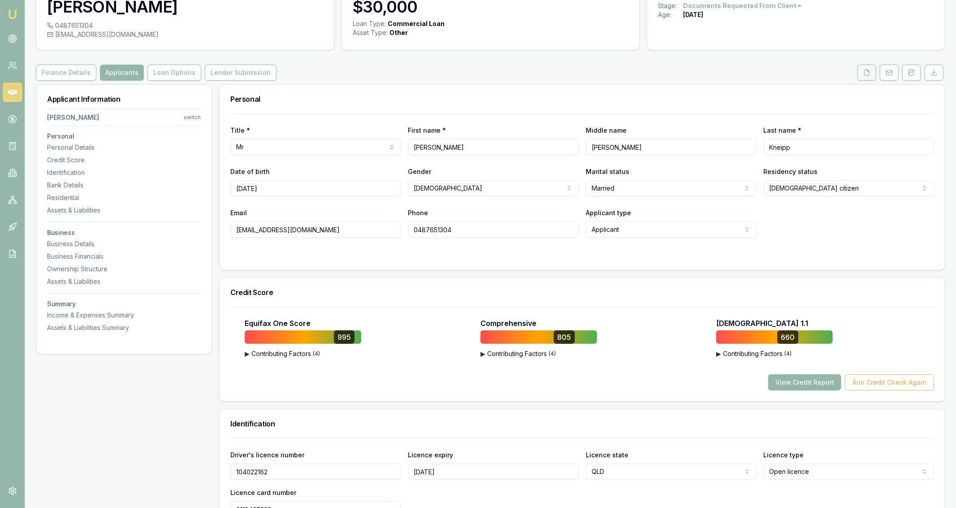
click at [867, 73] on icon at bounding box center [866, 72] width 7 height 7
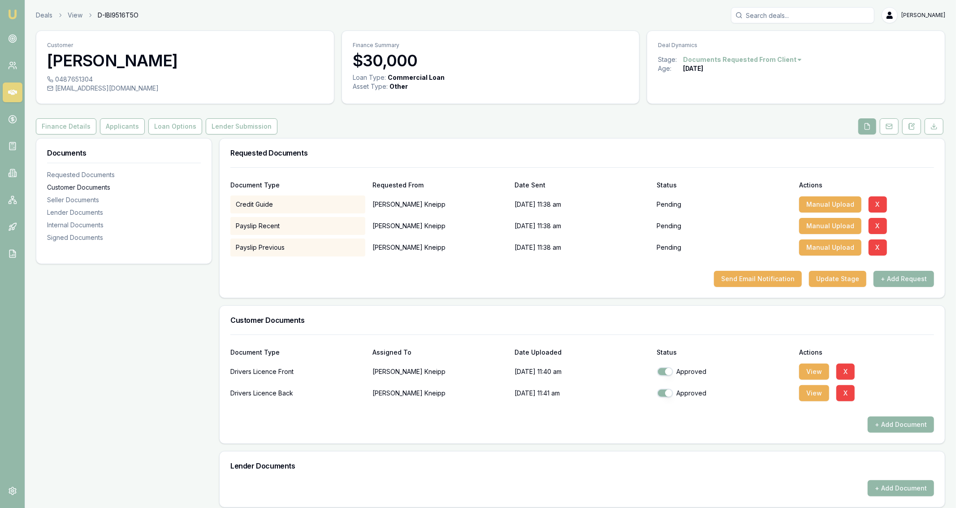
click at [169, 183] on div "Customer Documents" at bounding box center [124, 187] width 154 height 9
click at [73, 122] on button "Finance Details" at bounding box center [66, 126] width 61 height 16
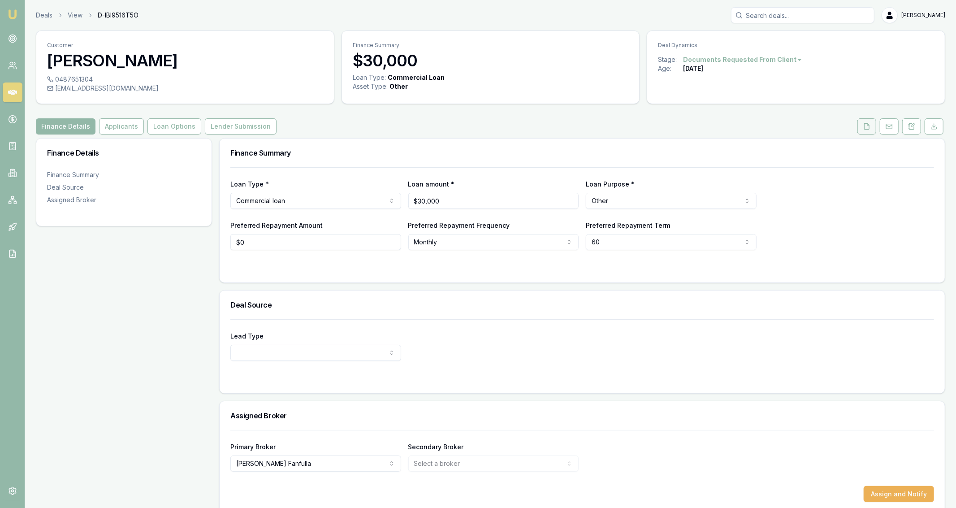
click at [867, 129] on icon at bounding box center [867, 126] width 5 height 6
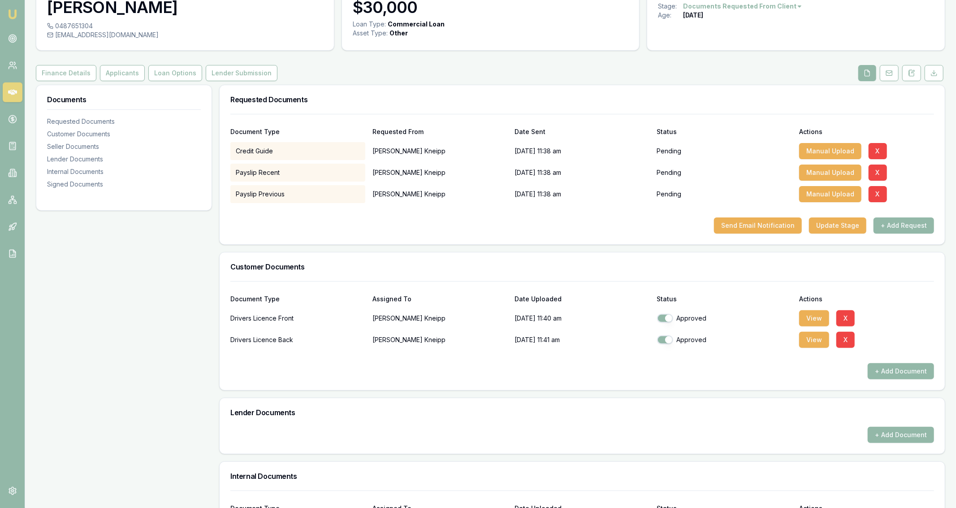
scroll to position [54, 0]
click at [875, 176] on button "X" at bounding box center [878, 172] width 18 height 16
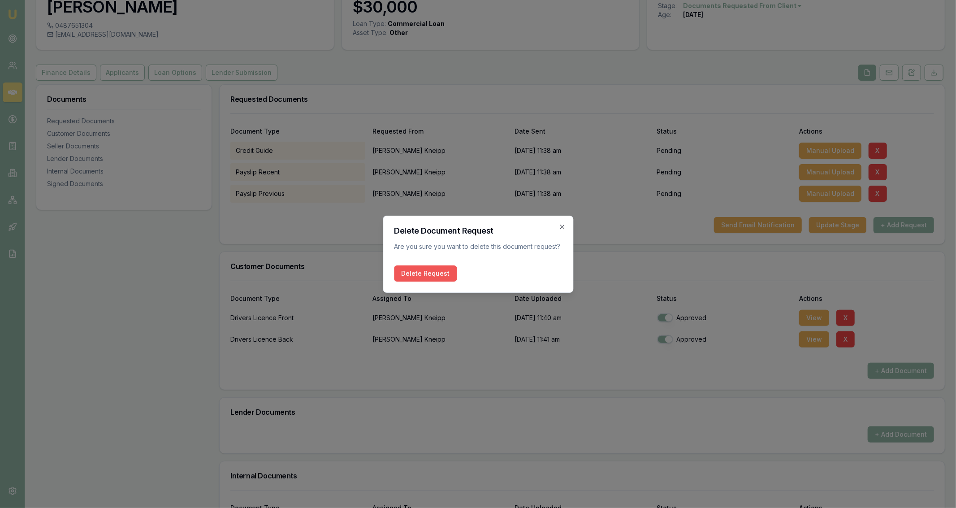
click at [405, 273] on button "Delete Request" at bounding box center [425, 273] width 63 height 16
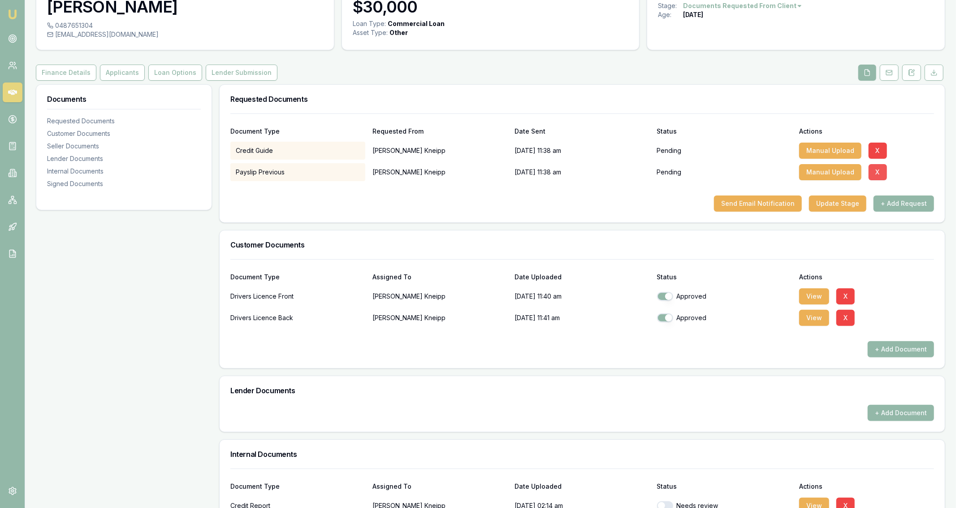
click at [883, 173] on button "X" at bounding box center [878, 172] width 18 height 16
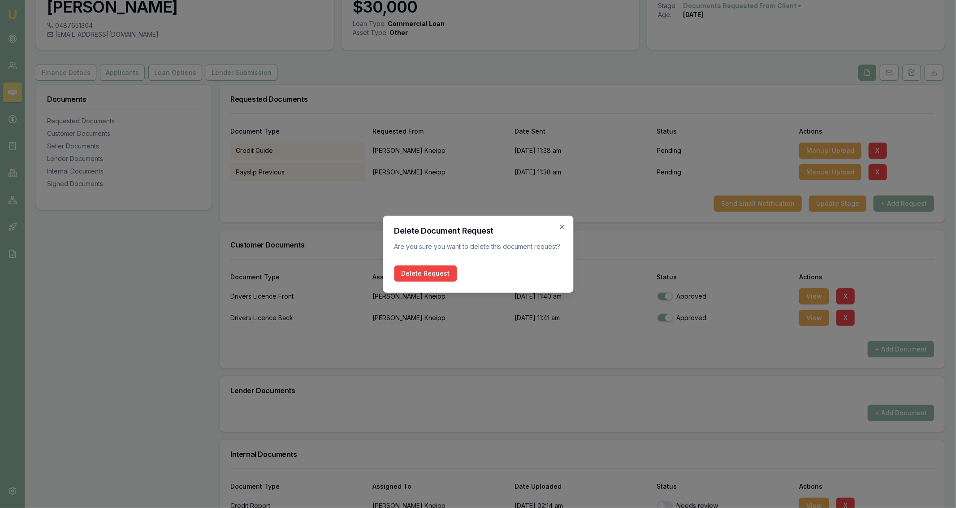
click at [432, 264] on div "Delete Document Request Are you sure you want to delete this document request? …" at bounding box center [478, 254] width 190 height 77
click at [433, 268] on button "Delete Request" at bounding box center [425, 273] width 63 height 16
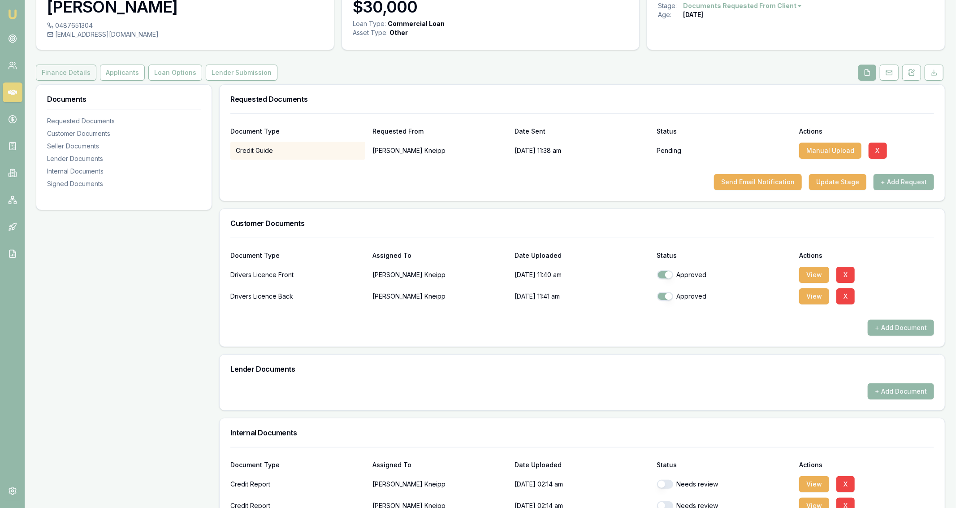
click at [77, 75] on button "Finance Details" at bounding box center [66, 73] width 61 height 16
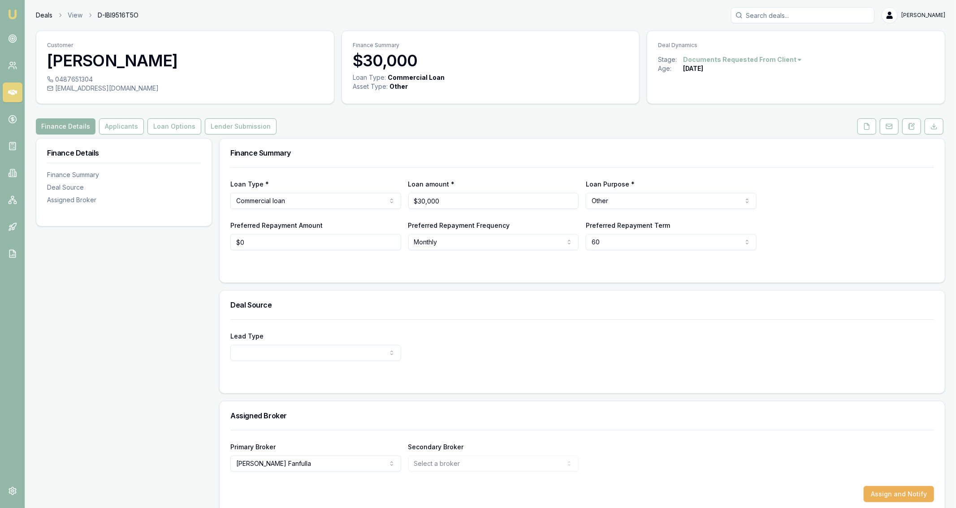
click at [41, 11] on link "Deals" at bounding box center [44, 15] width 17 height 9
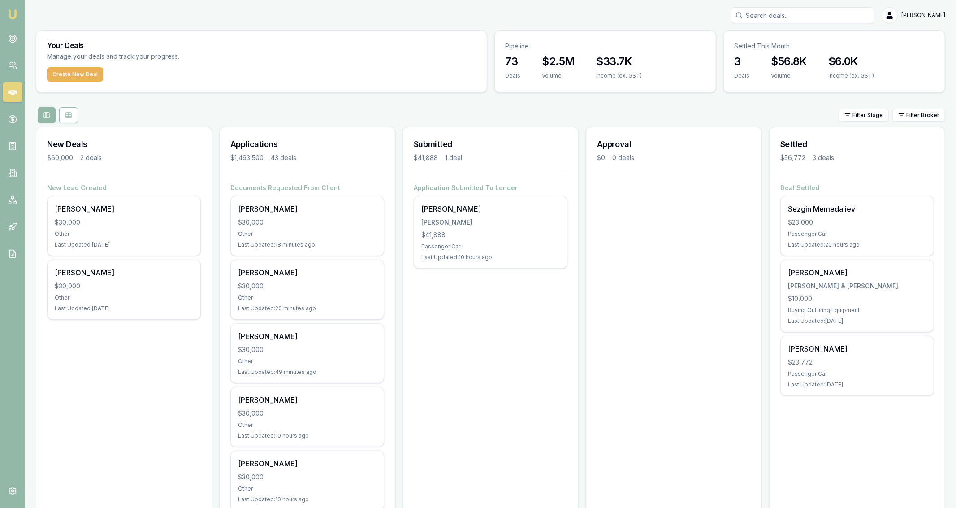
click at [109, 171] on div at bounding box center [124, 169] width 154 height 8
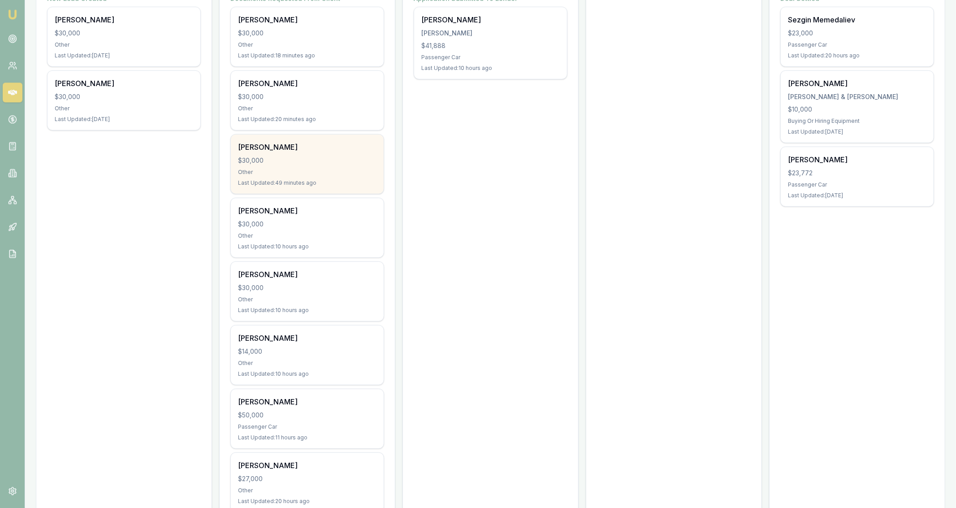
scroll to position [192, 0]
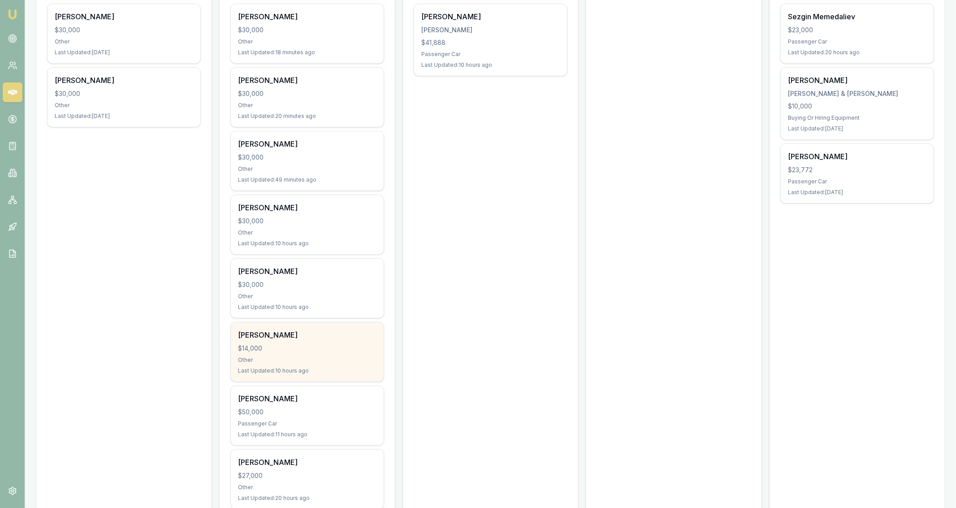
click at [328, 326] on div "Ashleigh Newman $14,000 Other Last Updated: 10 hours ago" at bounding box center [307, 351] width 153 height 59
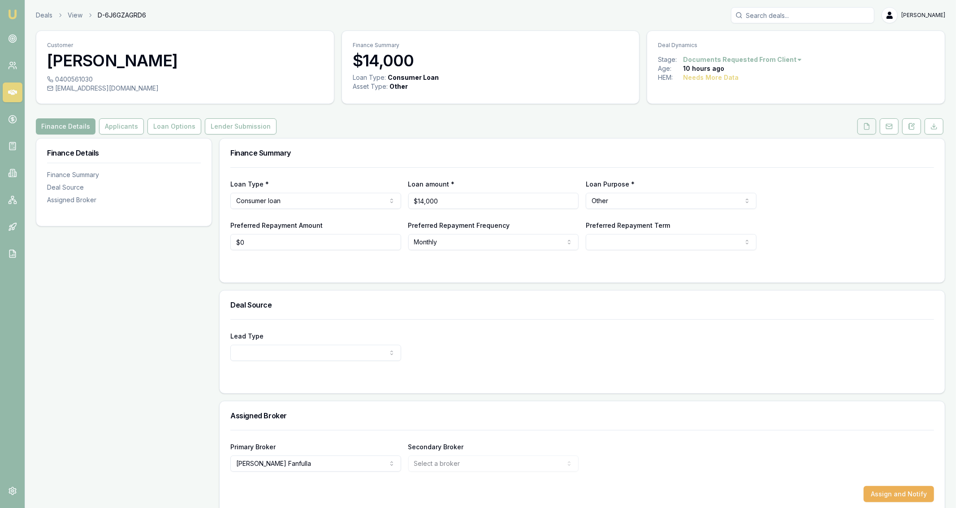
click at [867, 125] on icon at bounding box center [866, 126] width 7 height 7
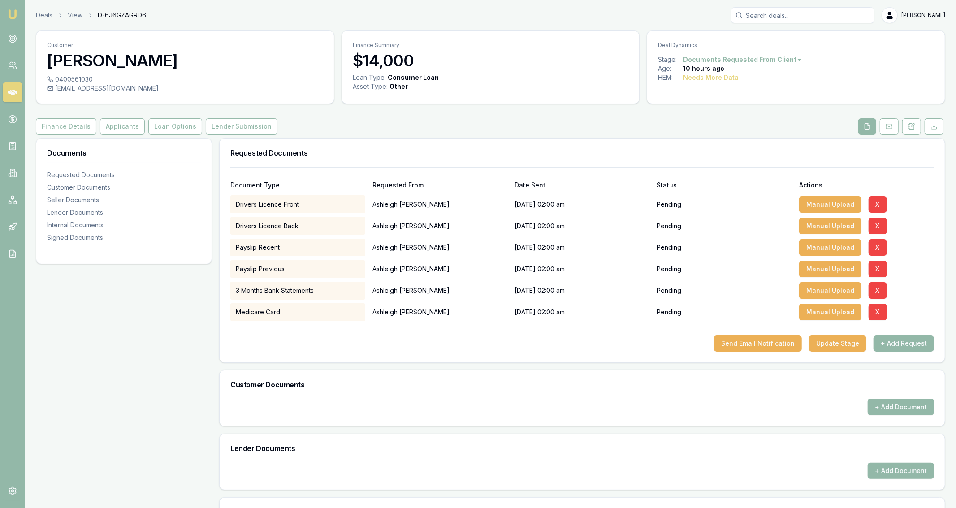
click at [601, 136] on div "Customer Ashleigh Newman 0400561030 aprilenewman@gmail.com Finance Summary $14,…" at bounding box center [490, 364] width 909 height 669
click at [872, 205] on button "X" at bounding box center [878, 204] width 18 height 16
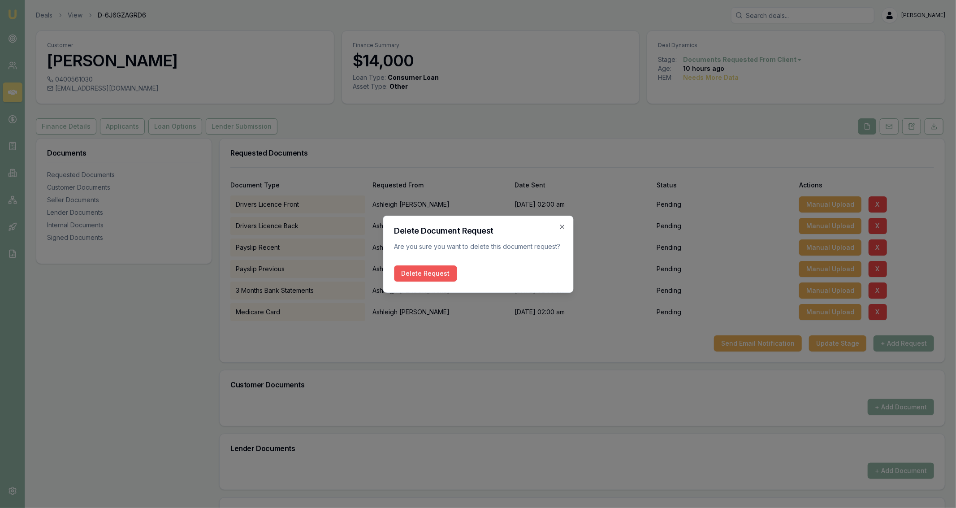
click at [441, 273] on button "Delete Request" at bounding box center [425, 273] width 63 height 16
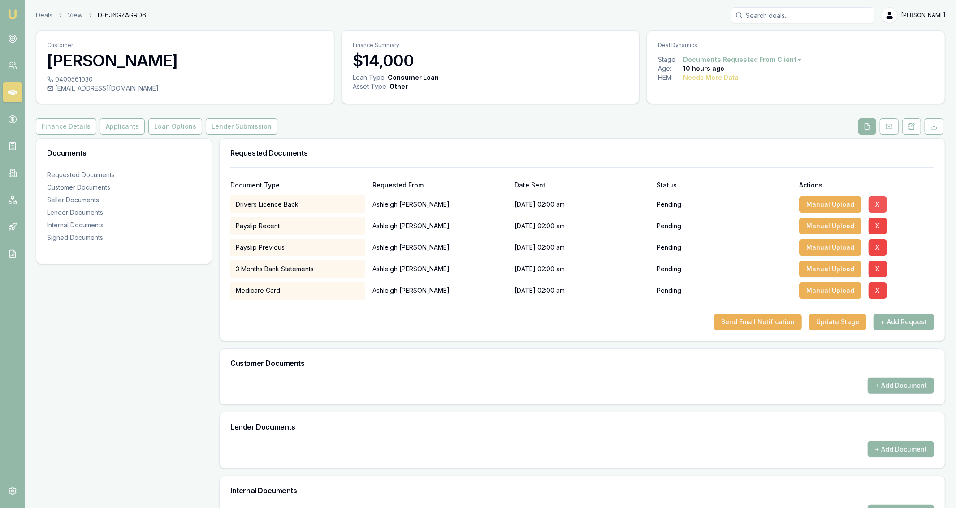
click at [882, 203] on button "X" at bounding box center [878, 204] width 18 height 16
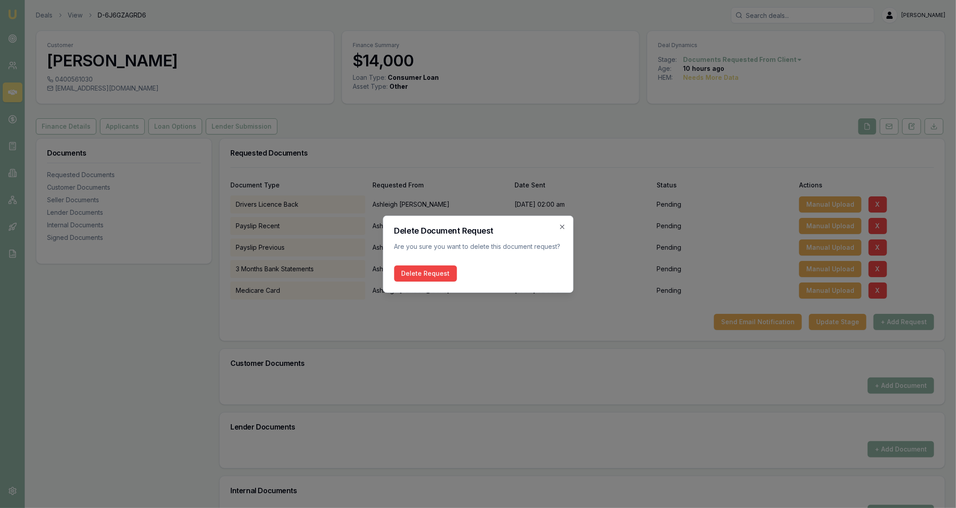
click at [455, 270] on div "Delete Request" at bounding box center [478, 273] width 168 height 16
click at [446, 273] on button "Delete Request" at bounding box center [425, 273] width 63 height 16
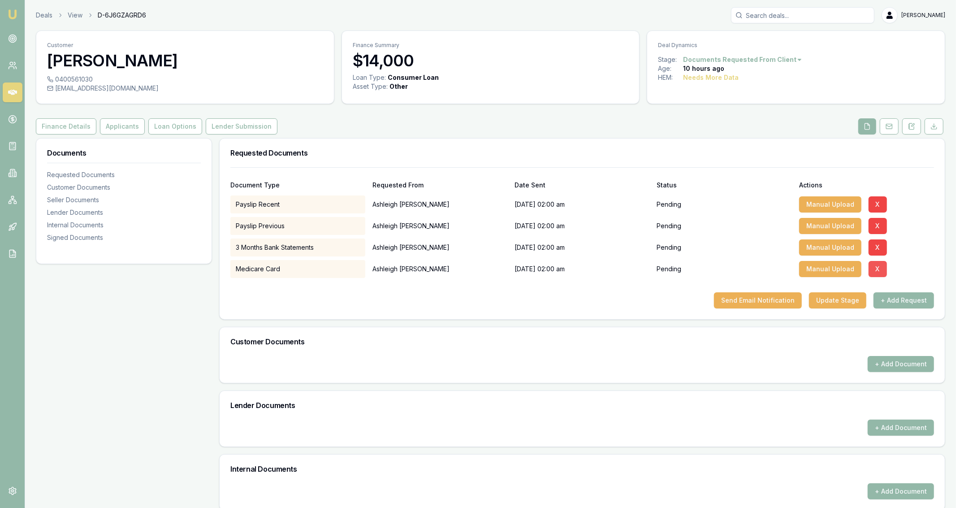
click at [873, 274] on button "X" at bounding box center [878, 269] width 18 height 16
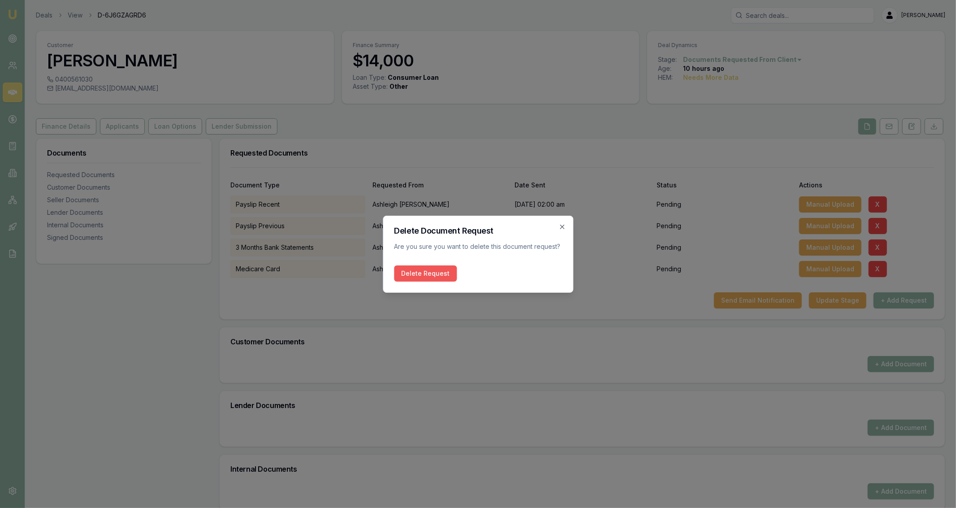
click at [448, 273] on button "Delete Request" at bounding box center [425, 273] width 63 height 16
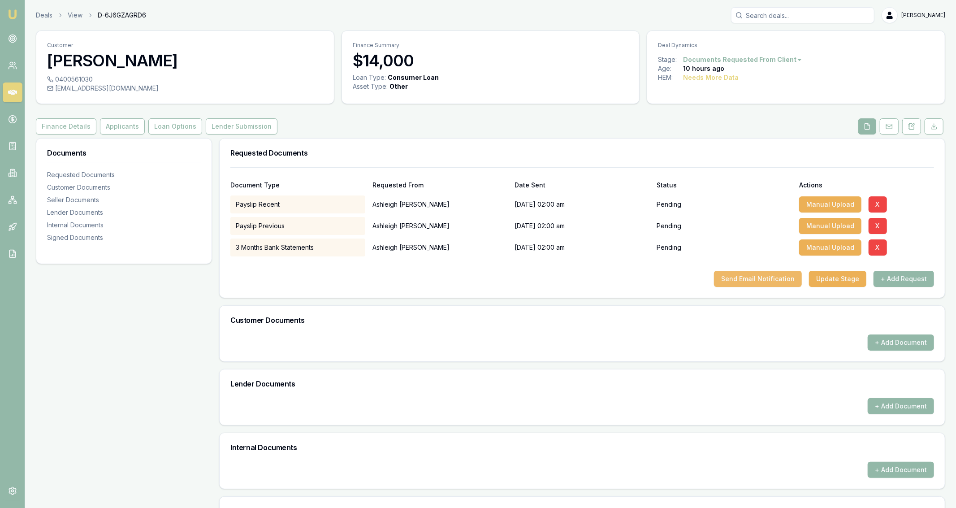
click at [742, 280] on button "Send Email Notification" at bounding box center [758, 279] width 88 height 16
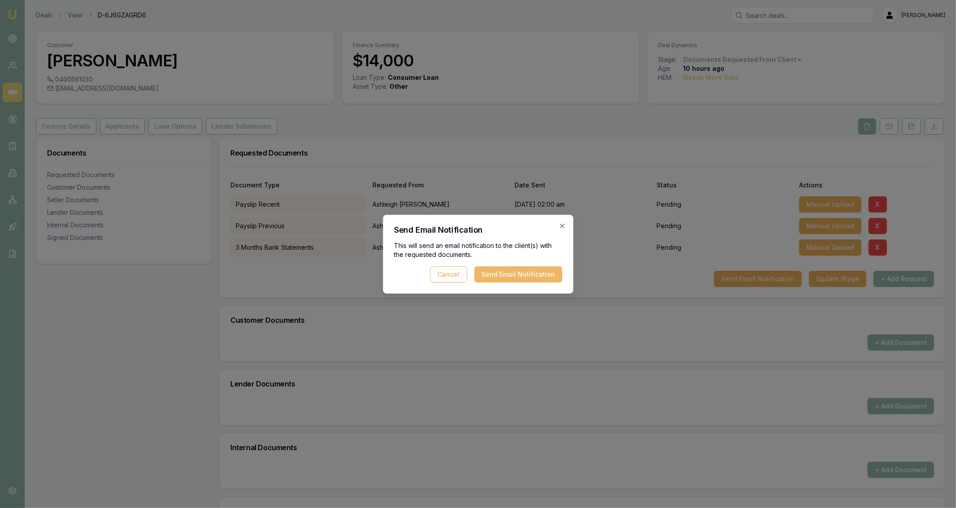
click at [487, 277] on button "Send Email Notification" at bounding box center [518, 274] width 88 height 16
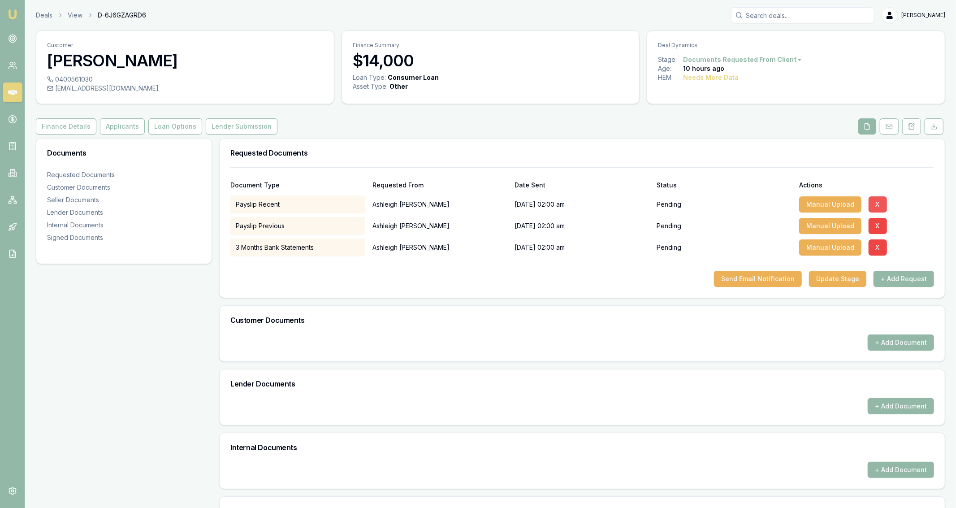
click at [882, 202] on button "X" at bounding box center [878, 204] width 18 height 16
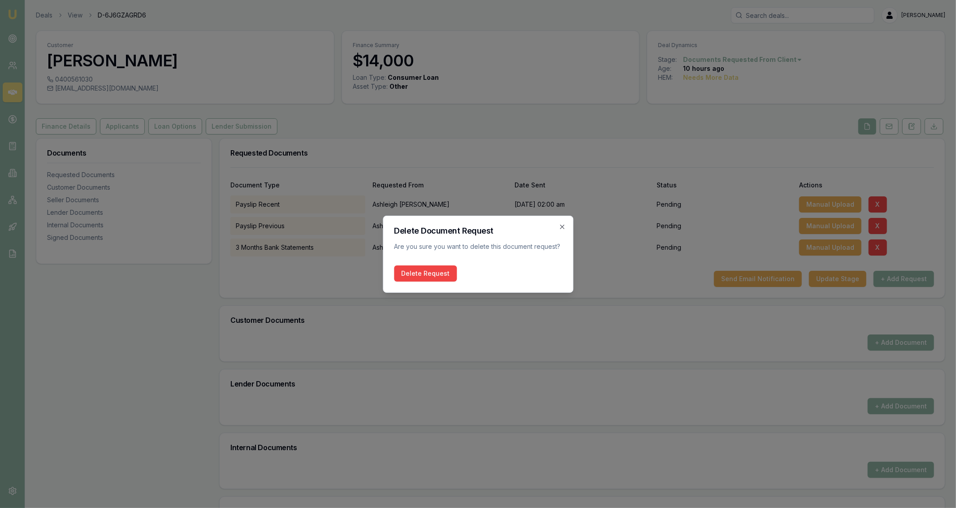
click at [403, 265] on div "Delete Document Request Are you sure you want to delete this document request? …" at bounding box center [478, 254] width 190 height 77
click at [407, 269] on button "Delete Request" at bounding box center [425, 273] width 63 height 16
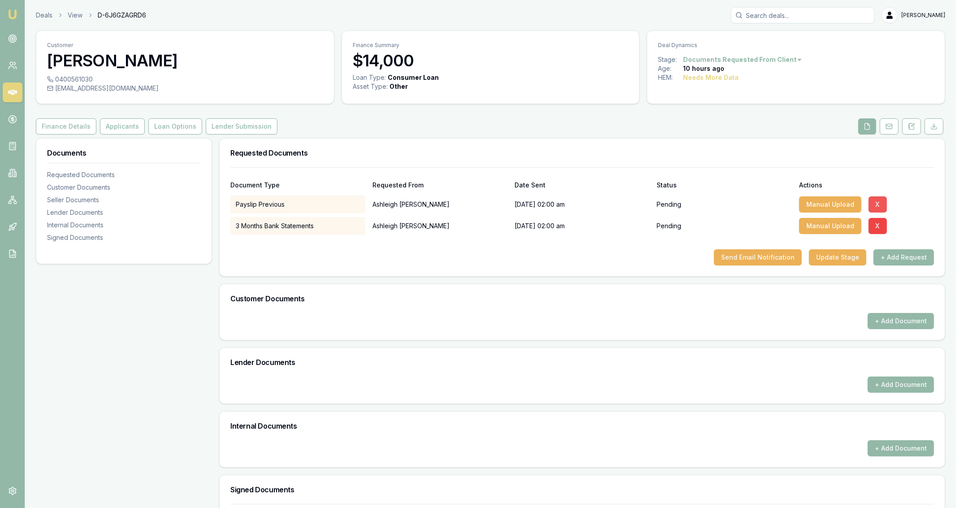
click at [877, 202] on button "X" at bounding box center [878, 204] width 18 height 16
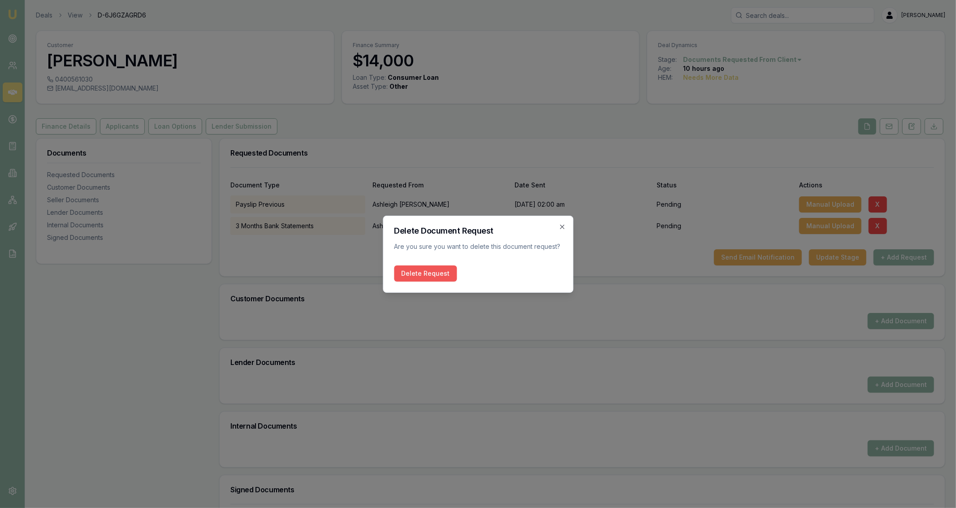
click at [440, 278] on button "Delete Request" at bounding box center [425, 273] width 63 height 16
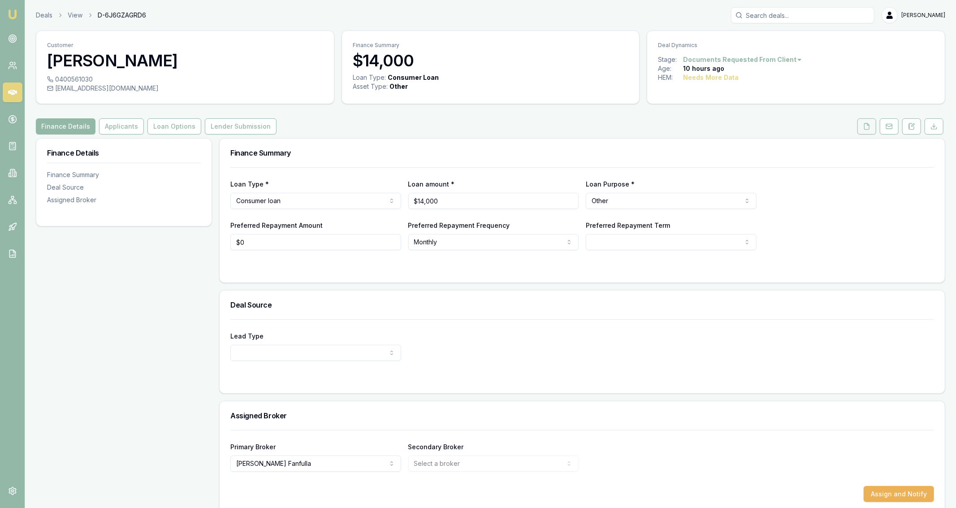
click at [866, 128] on icon at bounding box center [866, 126] width 7 height 7
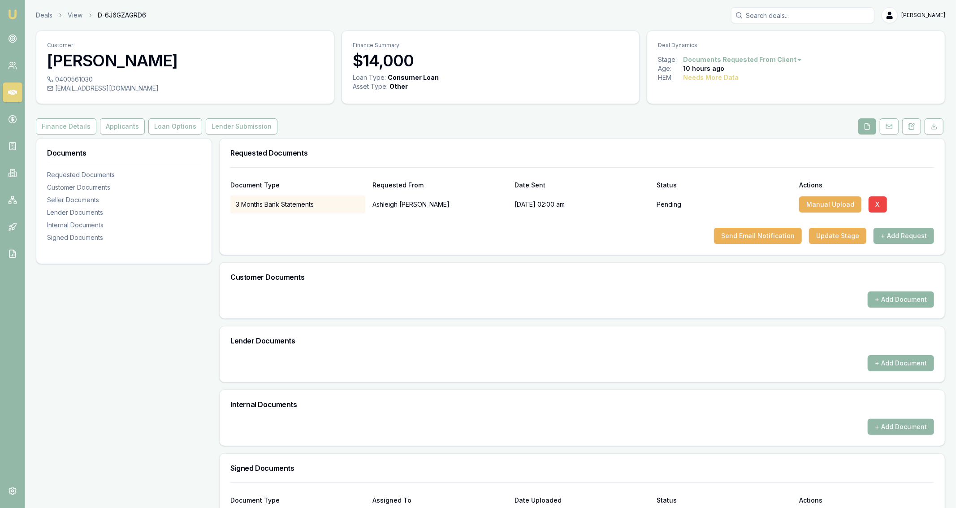
click at [884, 298] on button "+ Add Document" at bounding box center [901, 299] width 66 height 16
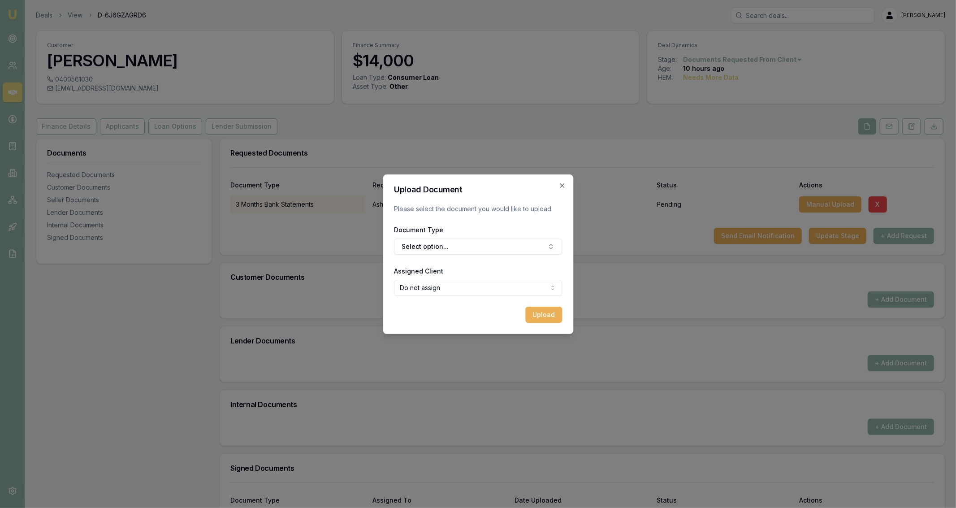
click at [478, 255] on form "Upload Document Please select the document you would like to upload. Document T…" at bounding box center [478, 254] width 168 height 137
click at [478, 252] on button "Select option..." at bounding box center [478, 246] width 168 height 16
type input "fron"
click at [481, 311] on div "Front of Drivers Licence" at bounding box center [479, 313] width 112 height 14
click at [530, 321] on button "Upload" at bounding box center [543, 315] width 37 height 16
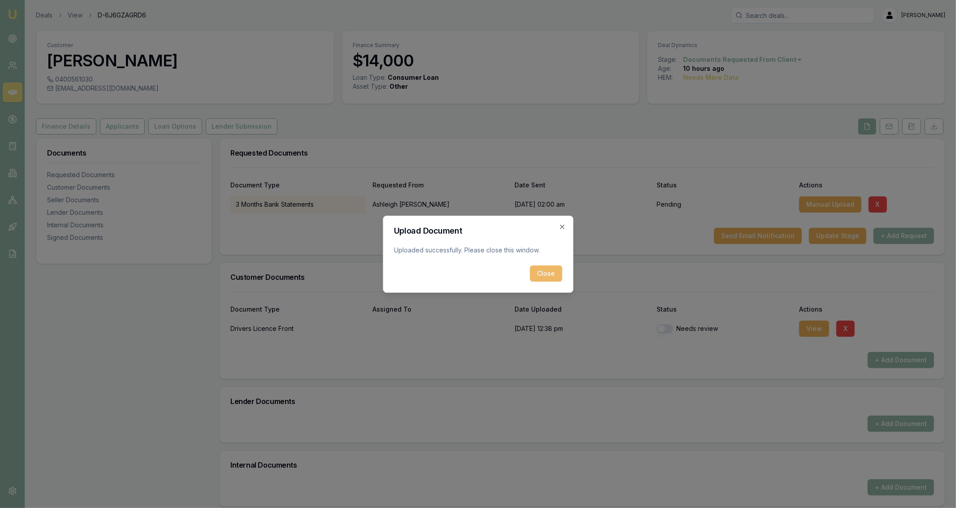
click at [541, 277] on button "Close" at bounding box center [546, 273] width 32 height 16
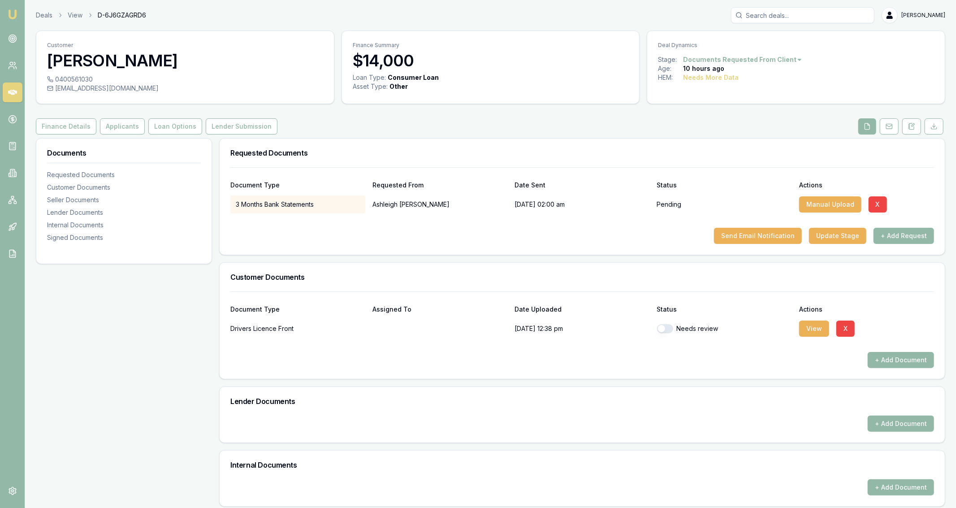
click at [664, 327] on button "button" at bounding box center [665, 328] width 16 height 9
checkbox input "true"
click at [884, 362] on button "+ Add Document" at bounding box center [901, 360] width 66 height 16
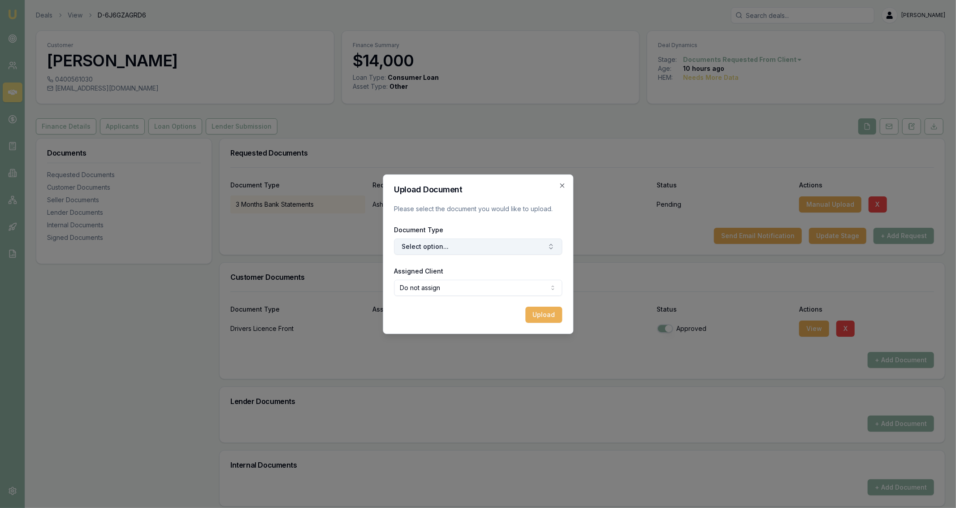
click at [443, 253] on button "Select option..." at bounding box center [478, 246] width 168 height 16
type input "n"
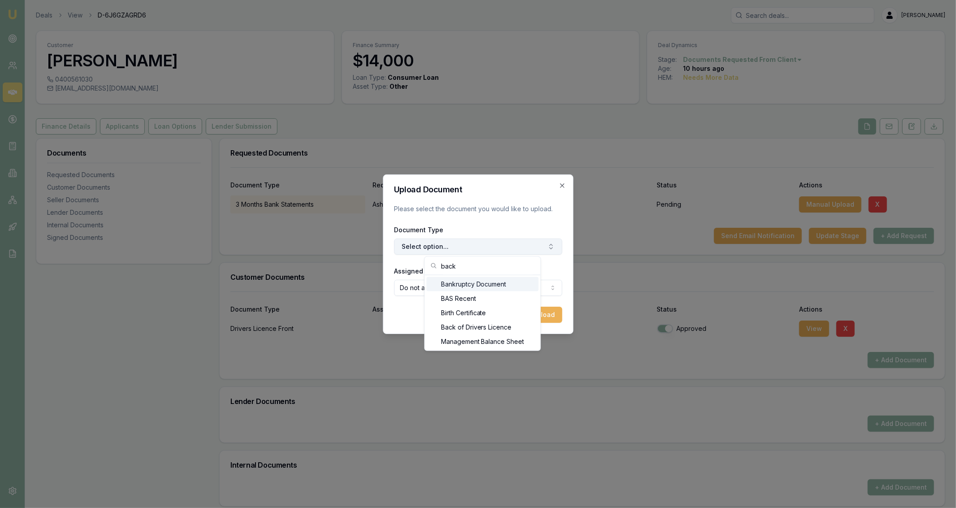
type input "back"
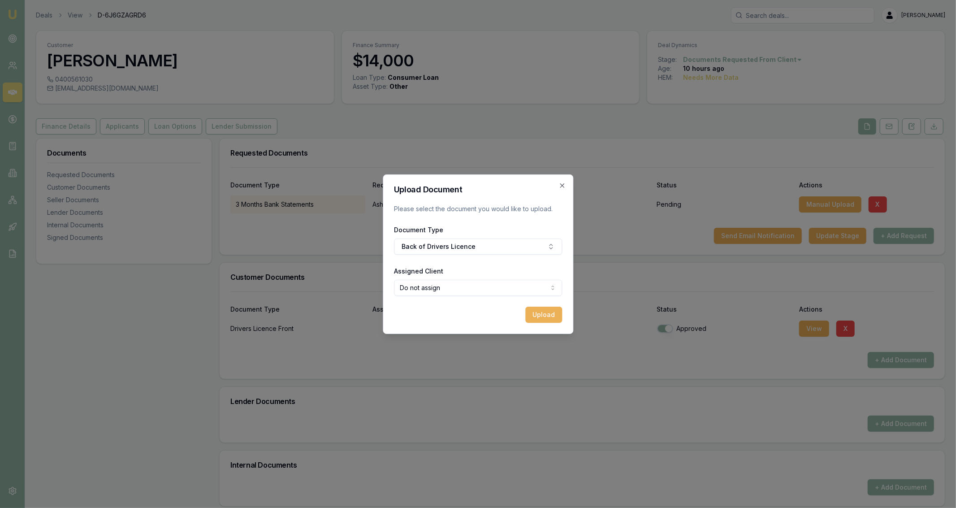
click at [437, 288] on body "Emu Broker Deals View D-6J6GZAGRD6 [PERSON_NAME] Fanfulla Toggle Menu Customer …" at bounding box center [478, 254] width 956 height 508
select select "U-JXSF3W18UT"
click at [541, 315] on button "Upload" at bounding box center [543, 315] width 37 height 16
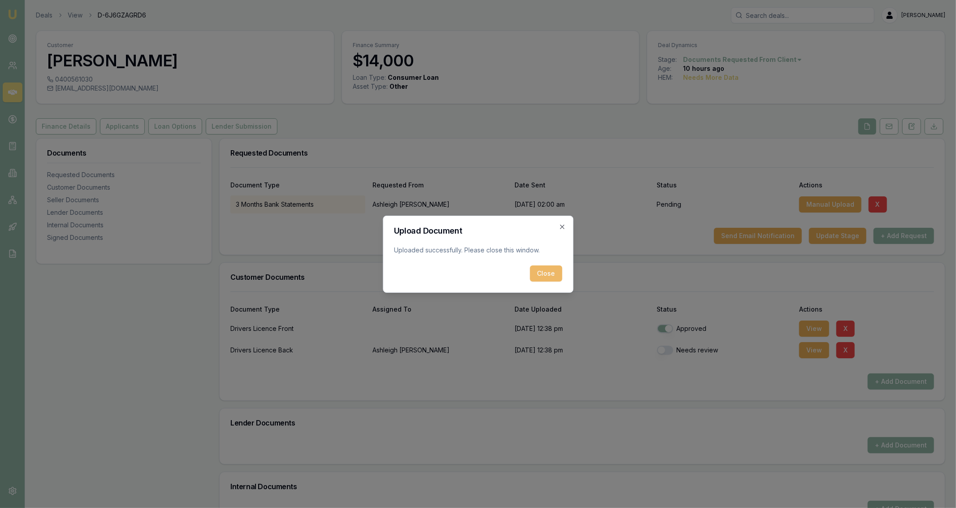
click at [550, 275] on button "Close" at bounding box center [546, 273] width 32 height 16
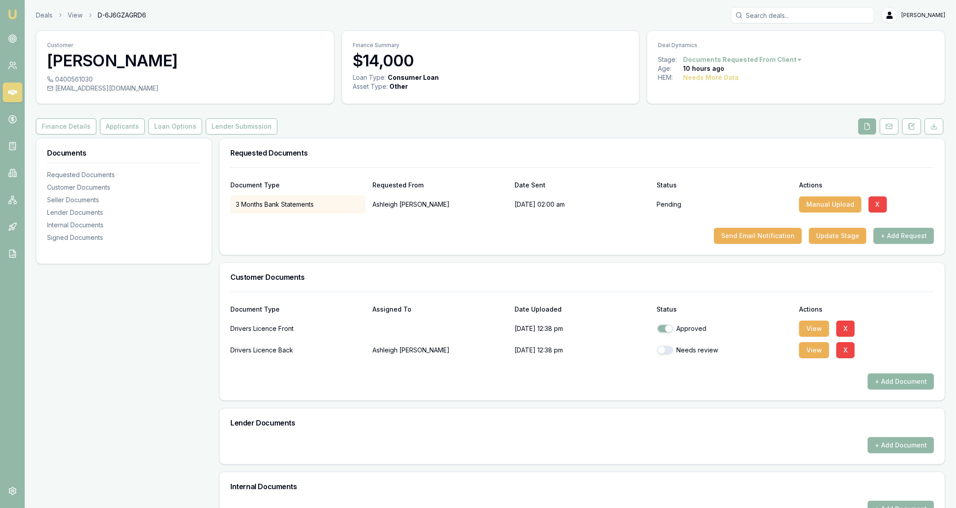
click at [897, 385] on button "+ Add Document" at bounding box center [901, 381] width 66 height 16
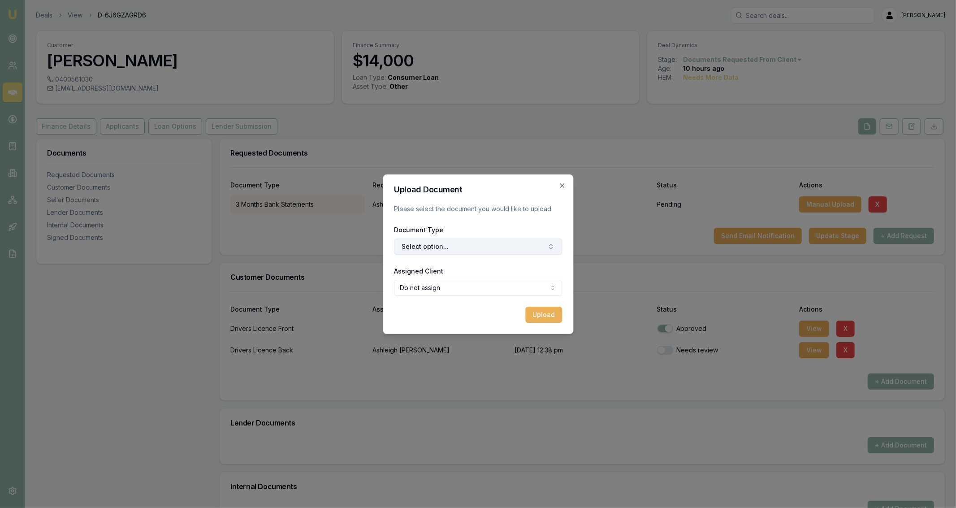
click at [417, 245] on button "Select option..." at bounding box center [478, 246] width 168 height 16
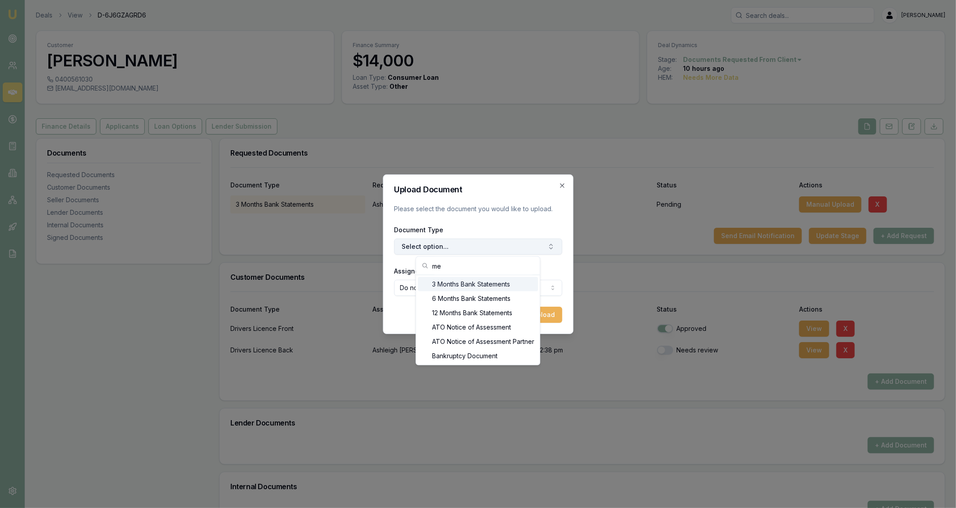
type input "med"
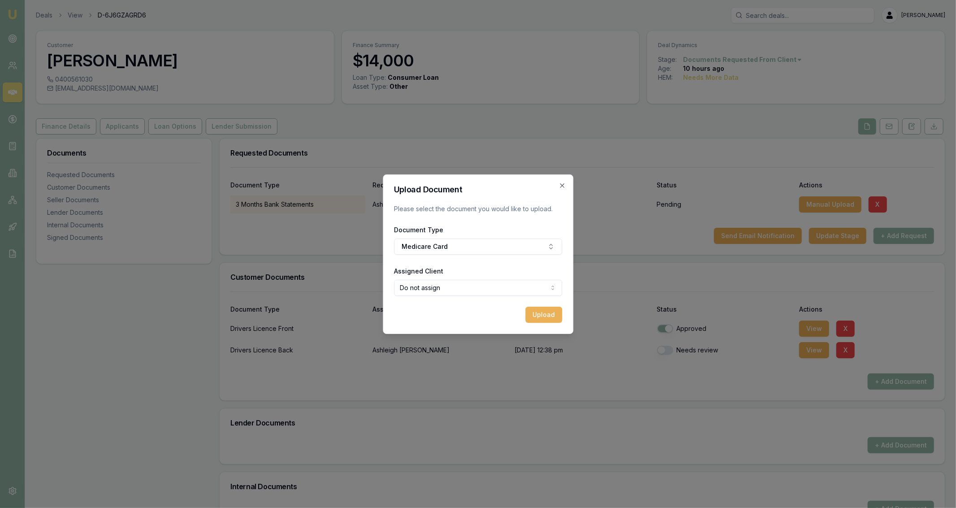
click at [530, 287] on body "Emu Broker Deals View D-6J6GZAGRD6 Jackson Fanfulla Toggle Menu Customer Ashlei…" at bounding box center [478, 254] width 956 height 508
select select "U-JXSF3W18UT"
click at [545, 315] on button "Upload" at bounding box center [543, 315] width 37 height 16
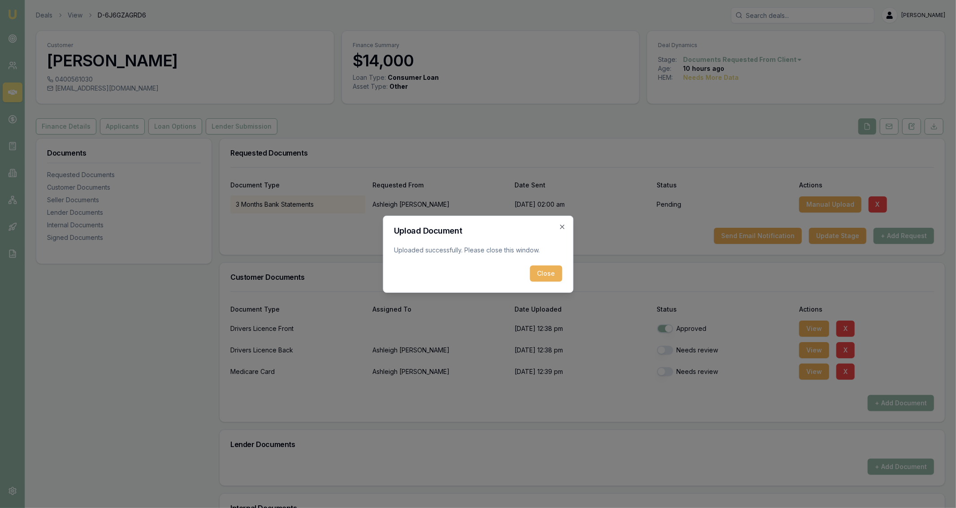
click at [604, 276] on body "Emu Broker Deals View D-6J6GZAGRD6 Jackson Fanfulla Toggle Menu Customer Ashlei…" at bounding box center [478, 254] width 956 height 508
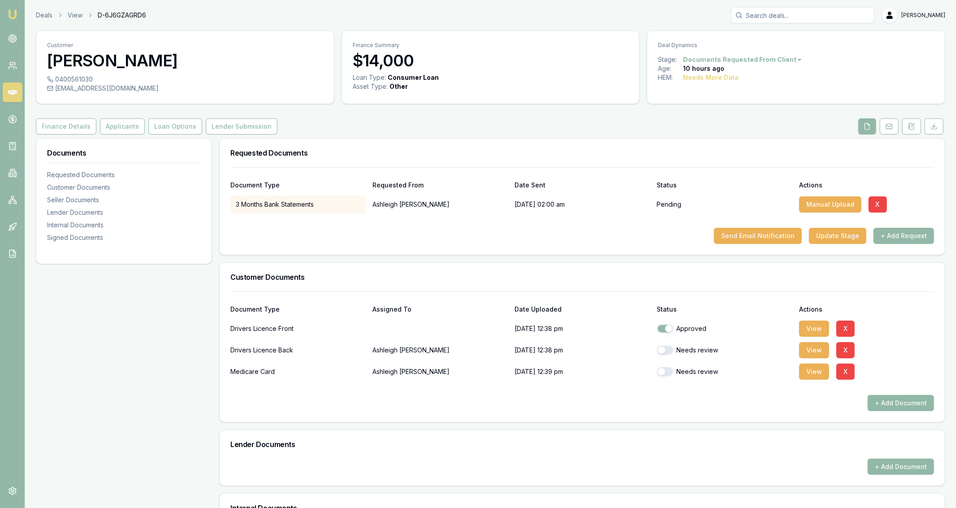
click at [900, 405] on button "+ Add Document" at bounding box center [901, 403] width 66 height 16
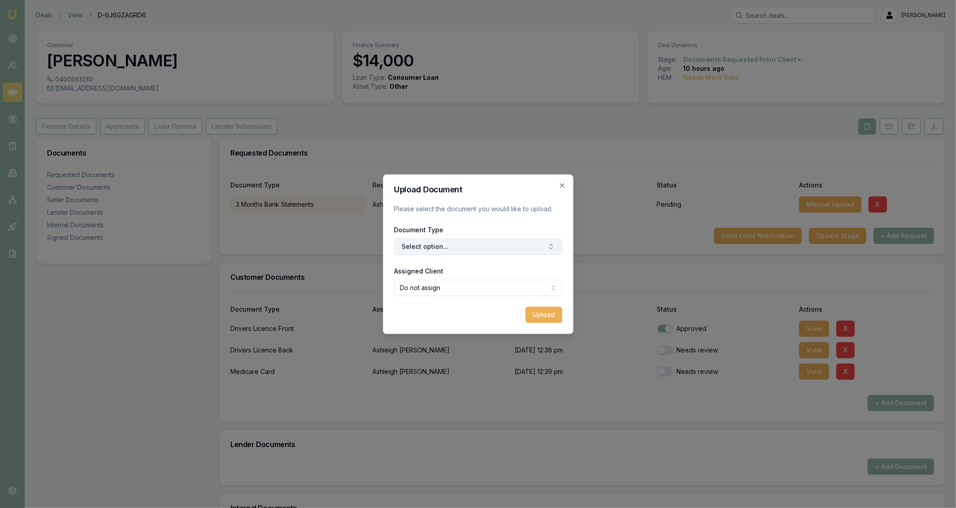
click at [438, 248] on button "Select option..." at bounding box center [478, 246] width 168 height 16
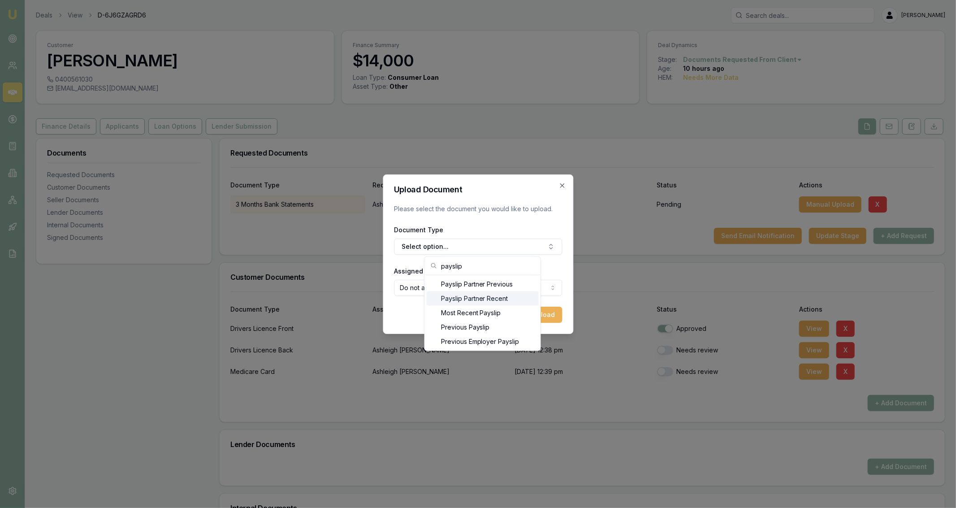
type input "payslip"
click at [456, 296] on div "Payslip Partner Recent" at bounding box center [483, 298] width 112 height 14
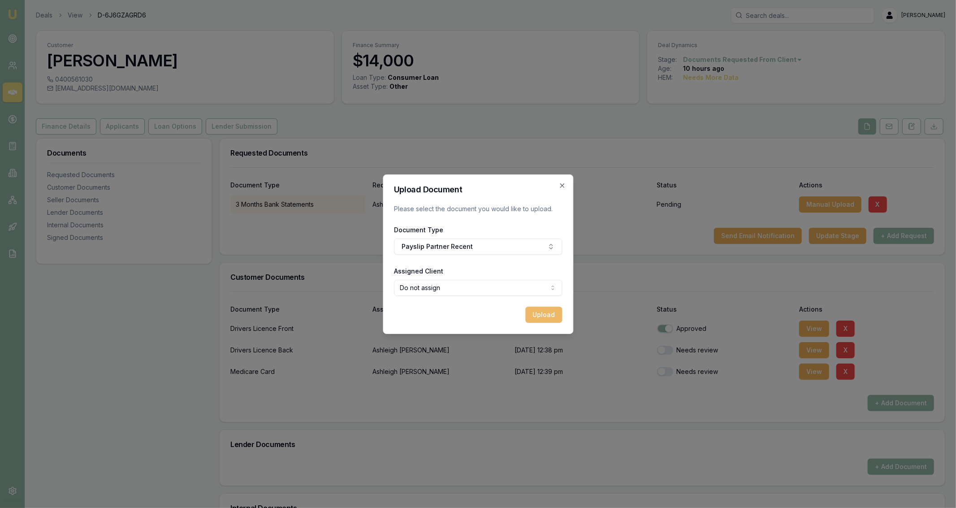
click at [542, 317] on button "Upload" at bounding box center [543, 315] width 37 height 16
click at [565, 186] on icon "button" at bounding box center [561, 185] width 7 height 7
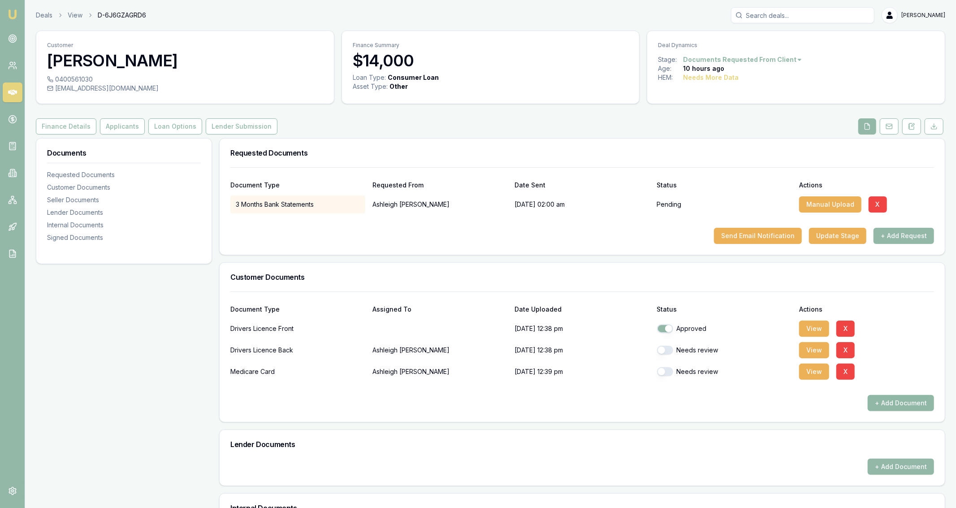
click at [909, 400] on button "+ Add Document" at bounding box center [901, 403] width 66 height 16
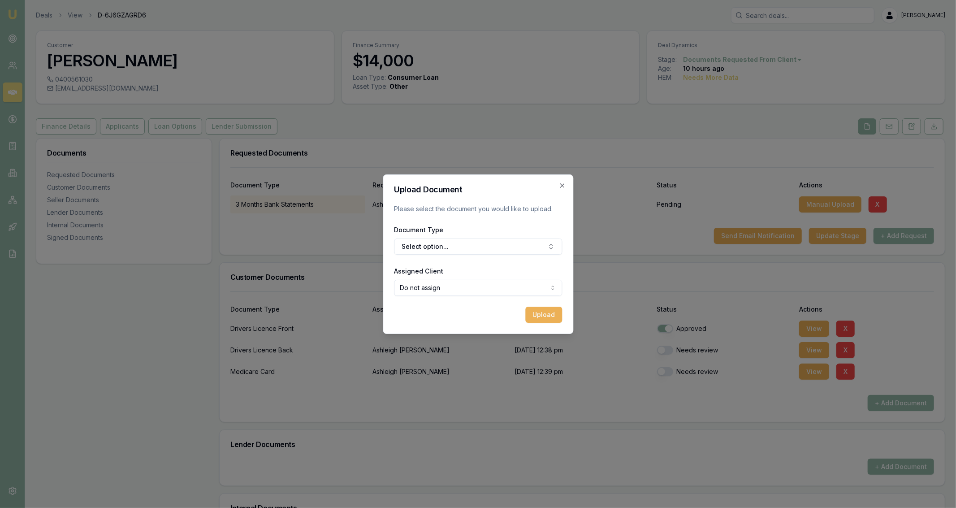
click at [515, 258] on form "Upload Document Please select the document you would like to upload. Document T…" at bounding box center [478, 254] width 168 height 137
click at [510, 251] on button "Select option..." at bounding box center [478, 246] width 168 height 16
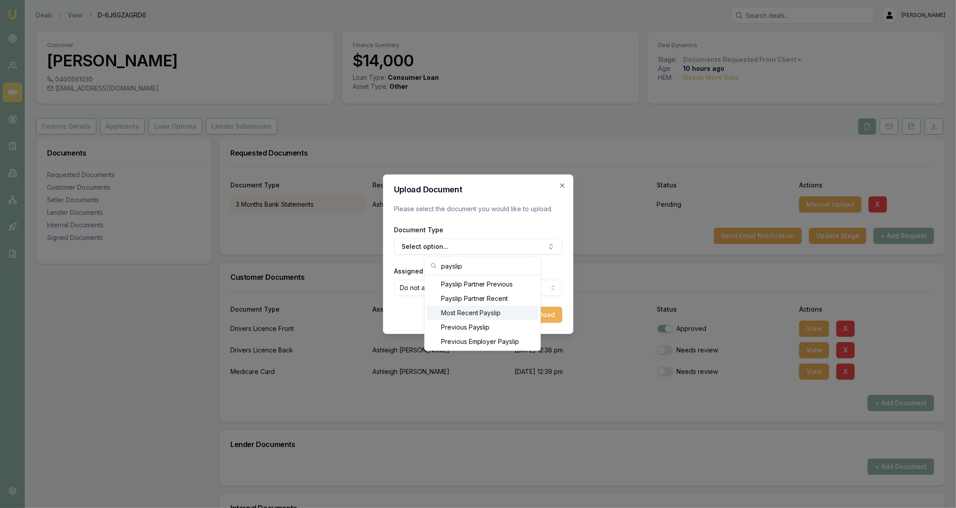
type input "payslip"
click at [504, 314] on div "Most Recent Payslip" at bounding box center [483, 313] width 112 height 14
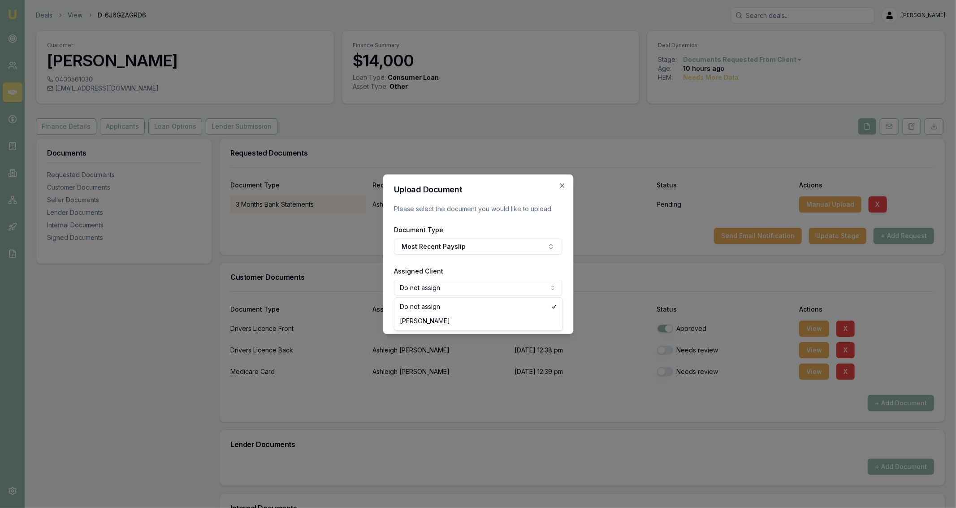
click at [510, 290] on body "Emu Broker Deals View D-6J6GZAGRD6 Jackson Fanfulla Toggle Menu Customer Ashlei…" at bounding box center [478, 254] width 956 height 508
select select "U-JXSF3W18UT"
click at [545, 305] on form "Upload Document Please select the document you would like to upload. Document T…" at bounding box center [478, 254] width 168 height 137
click at [548, 315] on button "Upload" at bounding box center [543, 315] width 37 height 16
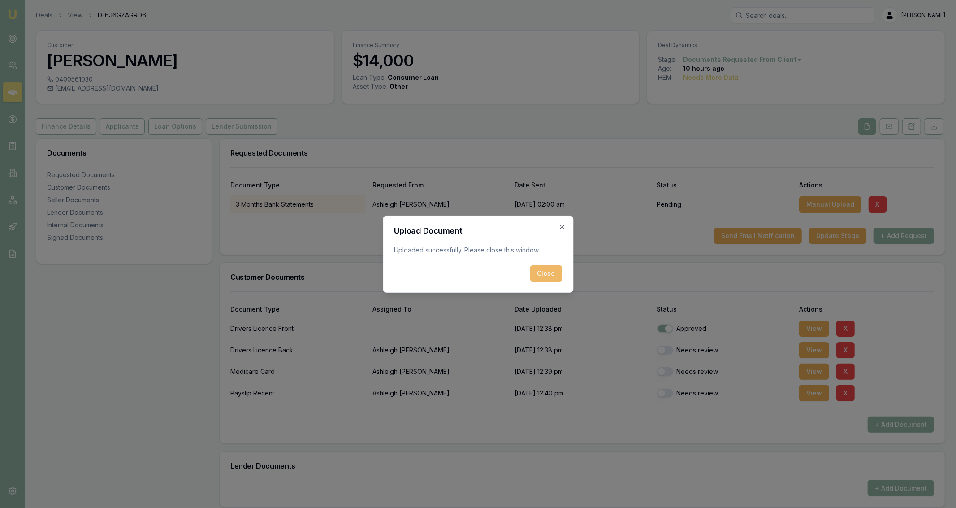
click at [541, 277] on button "Close" at bounding box center [546, 273] width 32 height 16
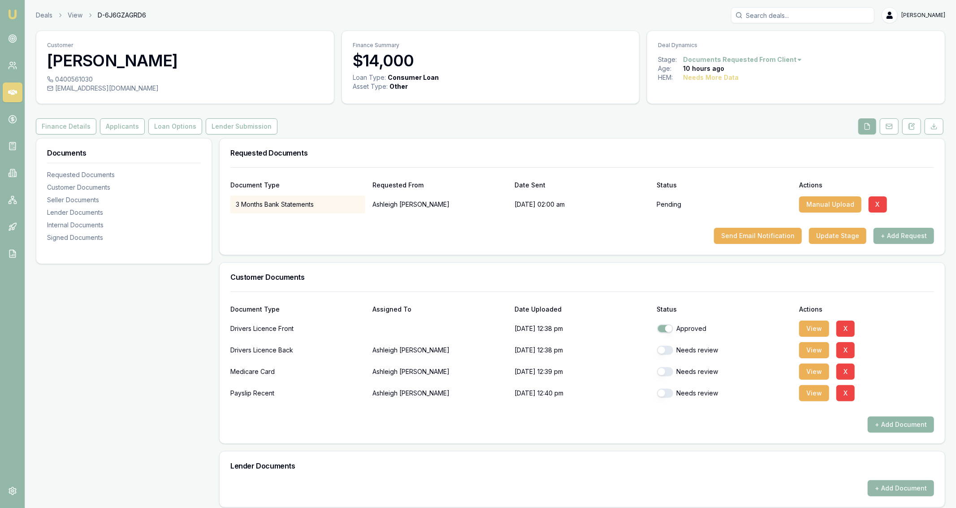
click at [887, 424] on button "+ Add Document" at bounding box center [901, 424] width 66 height 16
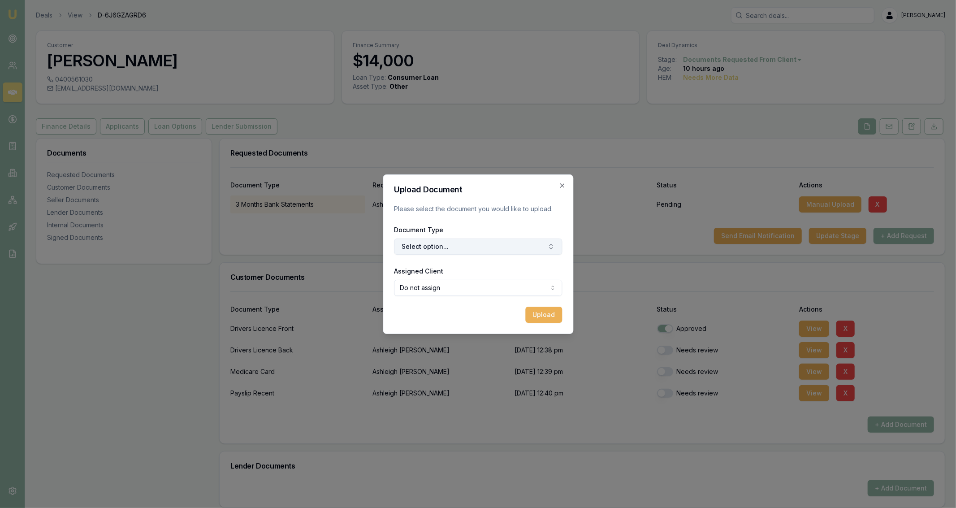
click at [437, 246] on button "Select option..." at bounding box center [478, 246] width 168 height 16
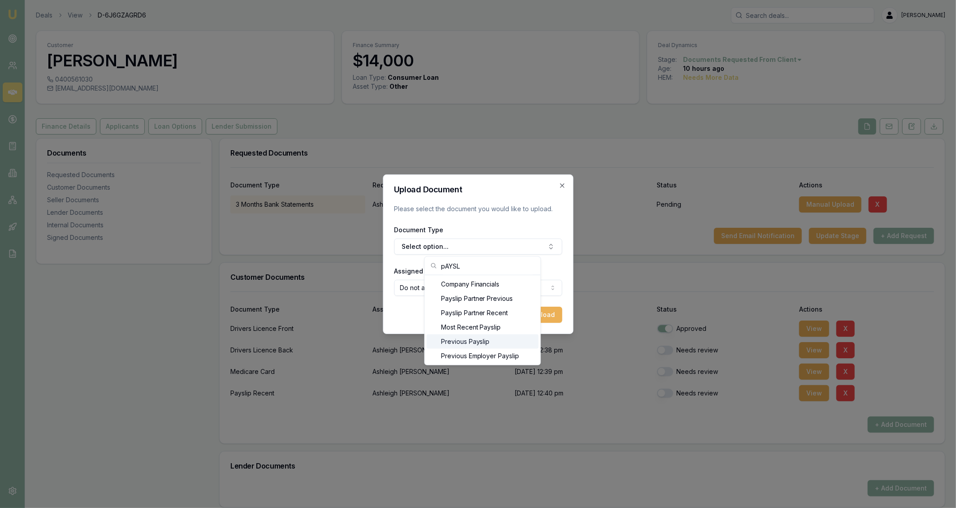
type input "pAYSL"
click at [487, 340] on div "Previous Payslip" at bounding box center [483, 341] width 112 height 14
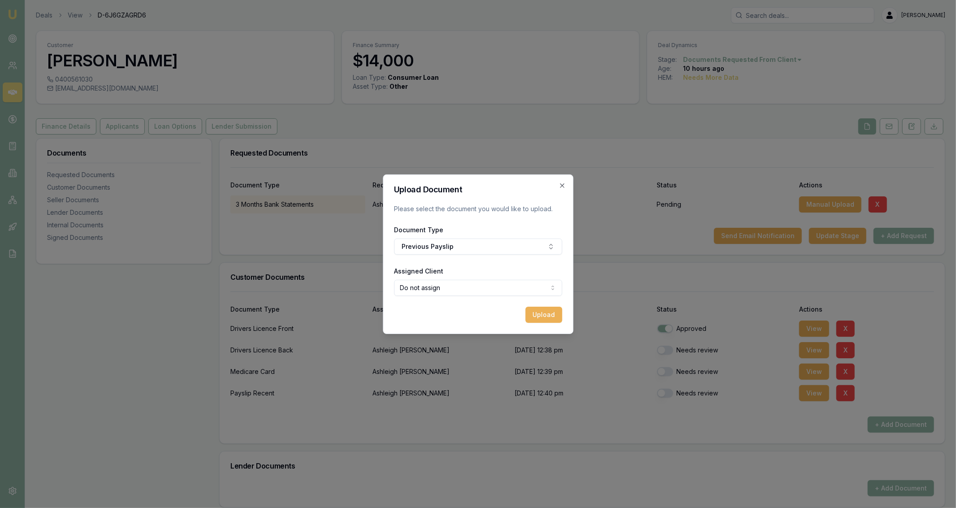
click at [525, 284] on body "Emu Broker Deals View D-6J6GZAGRD6 Jackson Fanfulla Toggle Menu Customer Ashlei…" at bounding box center [478, 254] width 956 height 508
select select "U-JXSF3W18UT"
click at [542, 313] on button "Upload" at bounding box center [543, 315] width 37 height 16
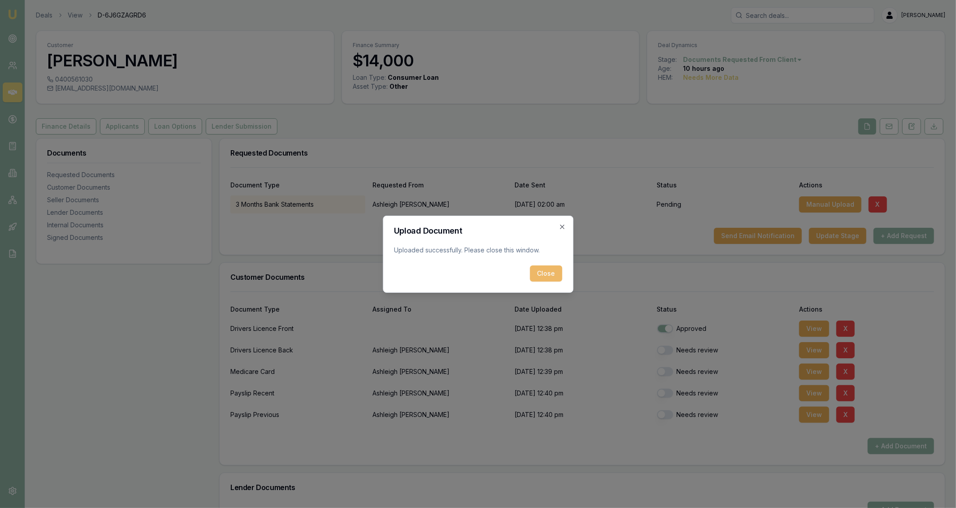
click at [541, 275] on button "Close" at bounding box center [546, 273] width 32 height 16
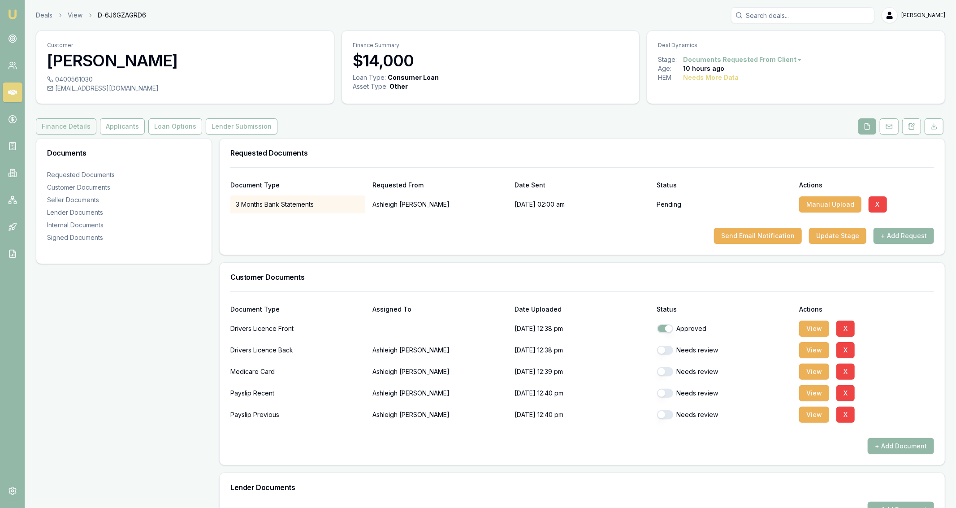
click at [82, 128] on button "Finance Details" at bounding box center [66, 126] width 61 height 16
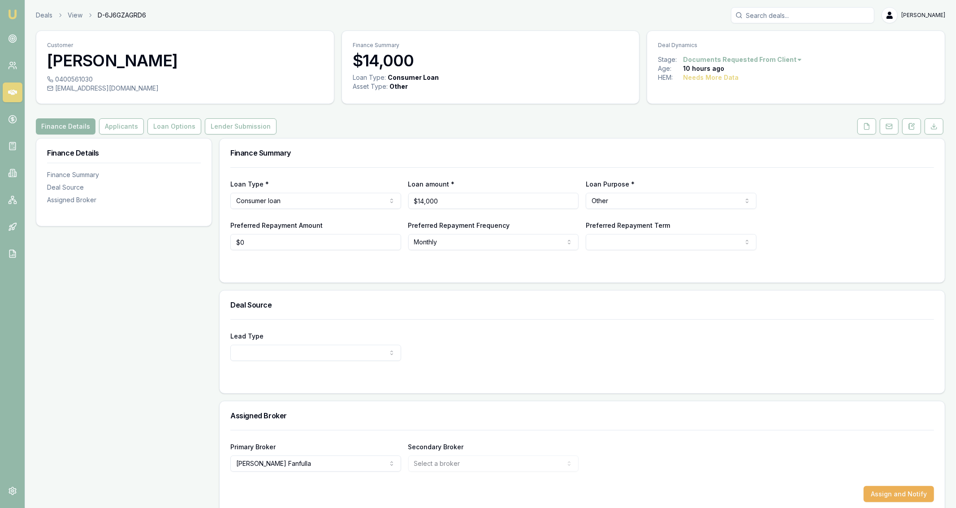
click at [42, 21] on div "Deals View D-6J6GZAGRD6 Jackson Fanfulla" at bounding box center [490, 15] width 909 height 16
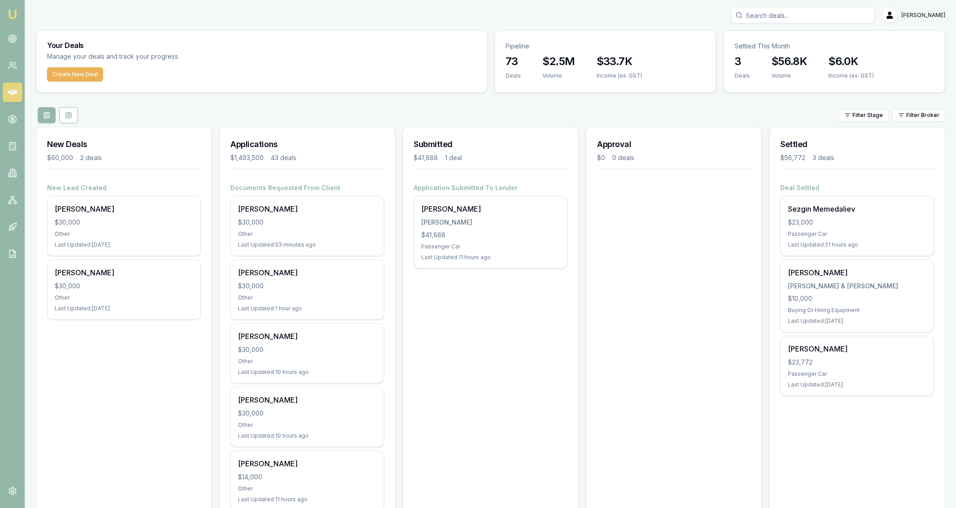
scroll to position [111, 0]
